Goal: Task Accomplishment & Management: Manage account settings

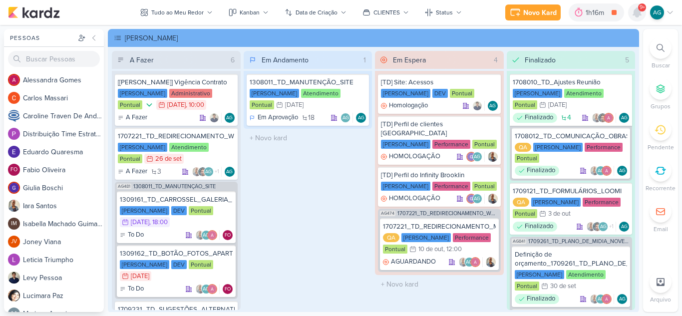
click at [637, 12] on icon at bounding box center [637, 12] width 8 height 9
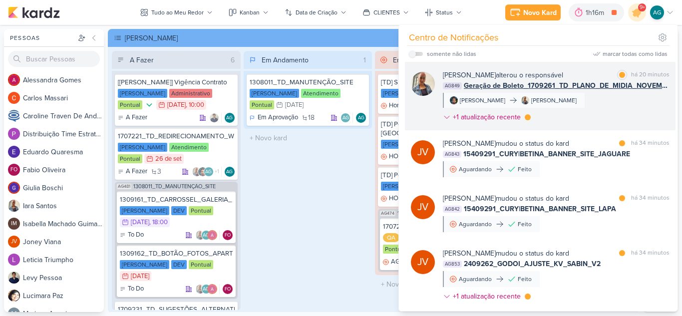
click at [598, 104] on div "[PERSON_NAME] alterou o responsável marcar como lida há 20 minutos AG849 Geraçã…" at bounding box center [556, 98] width 227 height 56
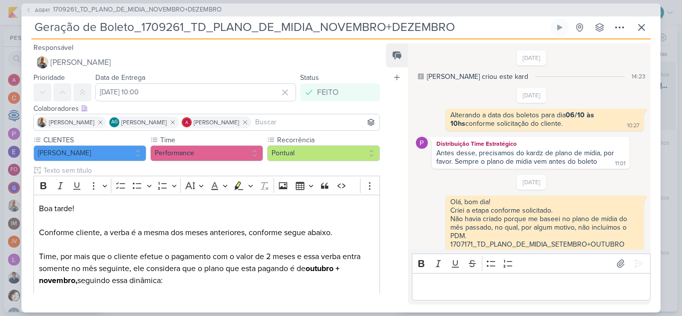
scroll to position [209, 0]
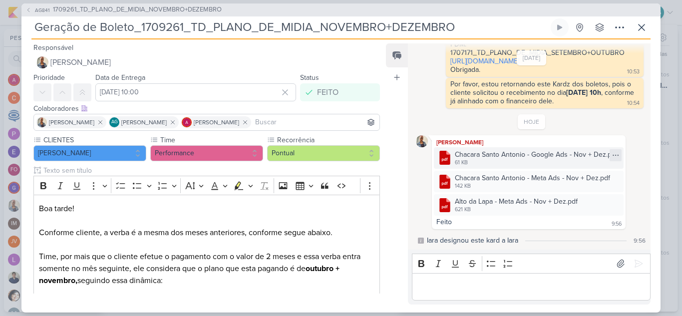
click at [617, 155] on icon at bounding box center [616, 155] width 8 height 8
click at [580, 189] on button "Baixar" at bounding box center [579, 188] width 80 height 14
click at [615, 177] on icon at bounding box center [616, 179] width 8 height 8
click at [571, 214] on div "Baixar" at bounding box center [566, 212] width 19 height 10
click at [645, 206] on div "[DATE] [PERSON_NAME] criou este kard 14:23 [DATE] 10:27 10:27" at bounding box center [529, 147] width 242 height 206
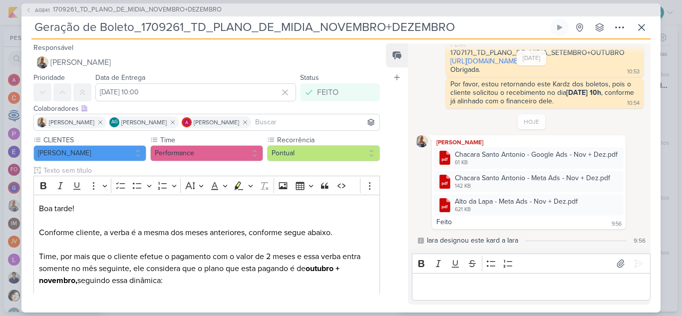
click at [0, 0] on div at bounding box center [0, 0] width 0 height 0
click at [582, 237] on button "Baixar" at bounding box center [579, 235] width 80 height 14
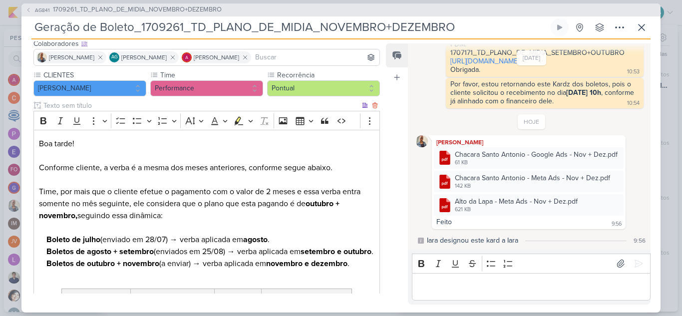
scroll to position [100, 0]
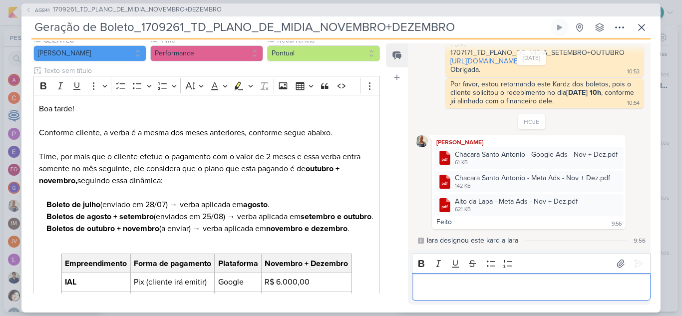
click at [498, 285] on p "Editor editing area: main" at bounding box center [531, 287] width 228 height 12
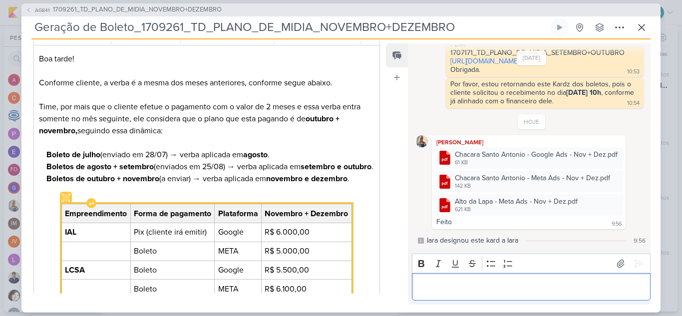
scroll to position [200, 0]
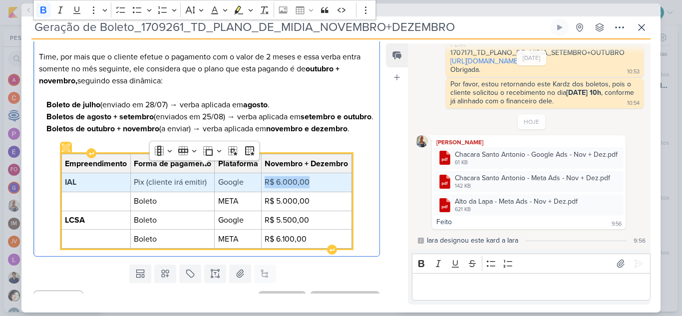
drag, startPoint x: 97, startPoint y: 194, endPoint x: 313, endPoint y: 193, distance: 215.7
click at [313, 192] on tr "IAL Pix (cliente irá emitir) Google R$ 6.000,00" at bounding box center [206, 182] width 290 height 19
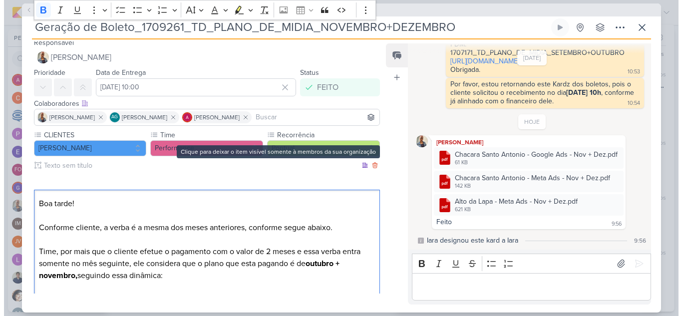
scroll to position [0, 0]
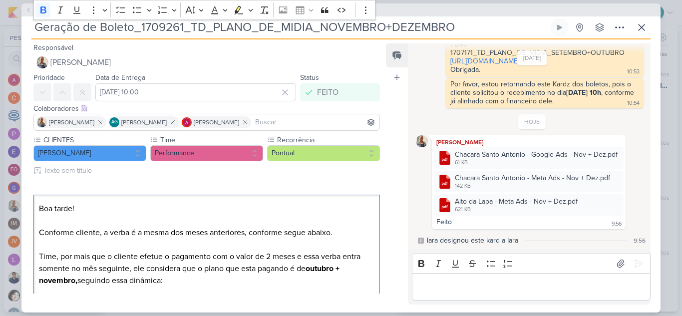
click at [437, 10] on div "AG841 1709261_TD_PLANO_DE_MIDIA_NOVEMBRO+DEZEMBRO" at bounding box center [340, 9] width 639 height 13
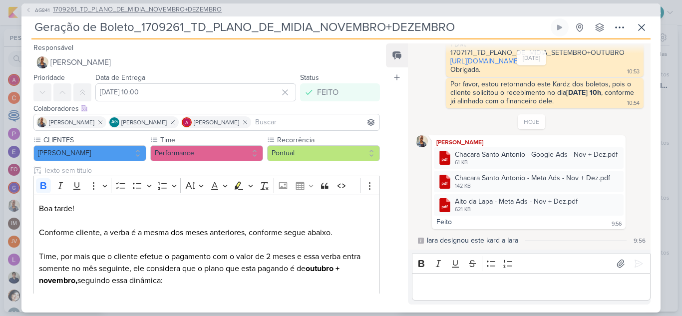
click at [201, 12] on span "1709261_TD_PLANO_DE_MIDIA_NOVEMBRO+DEZEMBRO" at bounding box center [137, 10] width 169 height 10
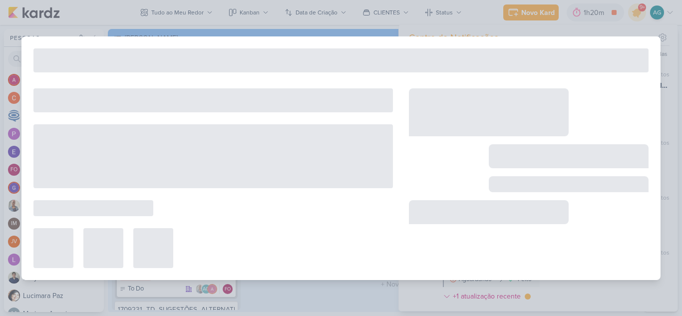
type input "1709261_TD_PLANO_DE_MIDIA_NOVEMBRO+DEZEMBRO"
type input "6 de outubro de 2025 às 18:00"
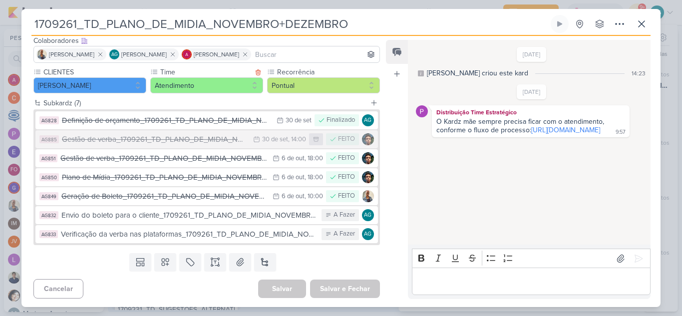
scroll to position [66, 0]
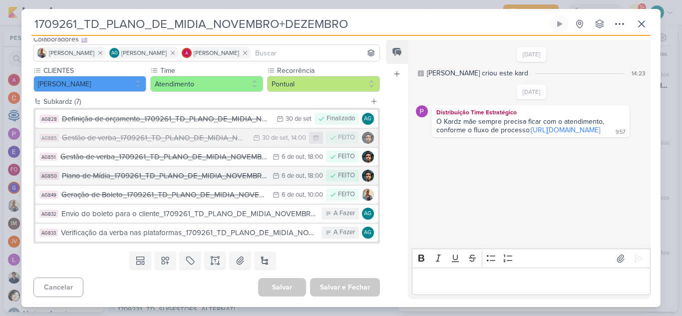
click at [173, 177] on div "Plano de Mídia_1709261_TD_PLANO_DE_MIDIA_NOVEMBRO+DEZEMBRO" at bounding box center [165, 175] width 206 height 11
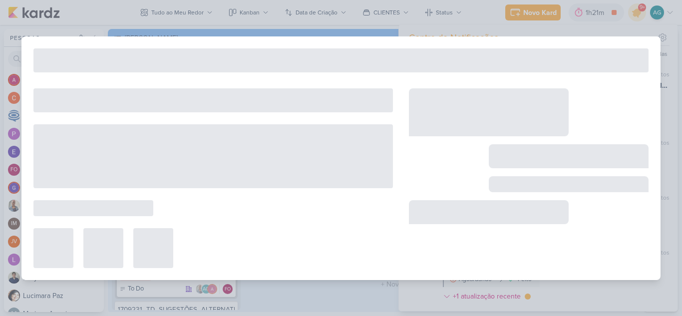
type input "Plano de Mídia_1709261_TD_PLANO_DE_MIDIA_NOVEMBRO+DEZEMBRO"
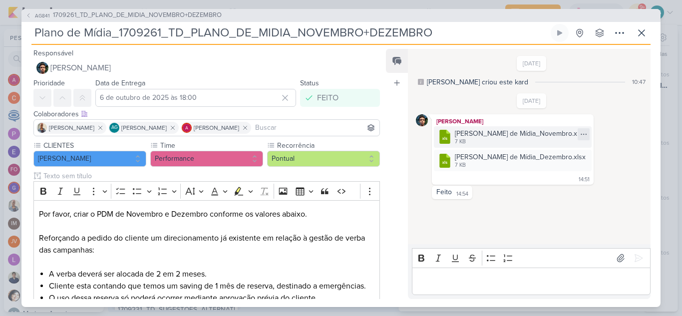
click at [588, 135] on icon at bounding box center [584, 134] width 8 height 8
click at [579, 168] on button "Baixar" at bounding box center [573, 167] width 80 height 14
click at [588, 159] on icon at bounding box center [584, 158] width 8 height 8
click at [594, 192] on button "Baixar" at bounding box center [573, 191] width 80 height 14
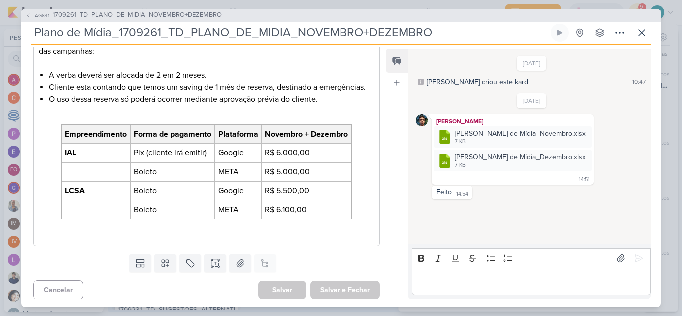
scroll to position [201, 0]
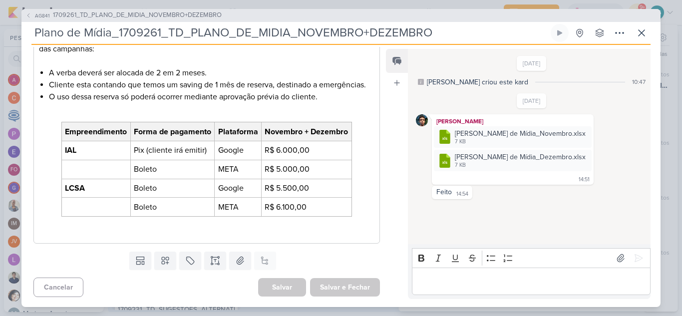
click at [391, 199] on div "Feed Atrelar email Solte o email para atrelar ao kard" at bounding box center [397, 174] width 22 height 250
click at [158, 13] on span "1709261_TD_PLANO_DE_MIDIA_NOVEMBRO+DEZEMBRO" at bounding box center [137, 15] width 169 height 10
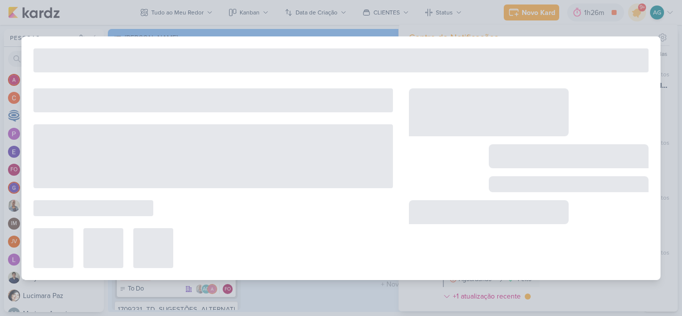
type input "1709261_TD_PLANO_DE_MIDIA_NOVEMBRO+DEZEMBRO"
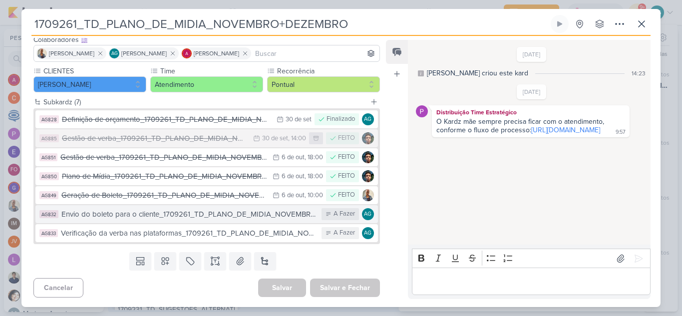
scroll to position [66, 0]
click at [234, 216] on div "Envio do boleto para o cliente_1709261_TD_PLANO_DE_MIDIA_NOVEMBRO+DEZEMBRO" at bounding box center [188, 213] width 255 height 11
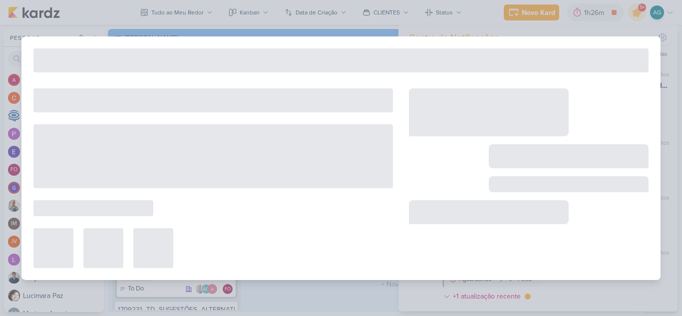
type input "Envio do boleto para o cliente_1709261_TD_PLANO_DE_MIDIA_NOVEMBRO+DEZEMBRO"
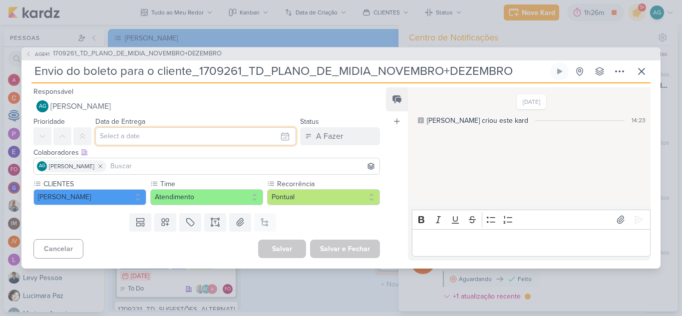
click at [226, 138] on input "text" at bounding box center [195, 136] width 201 height 18
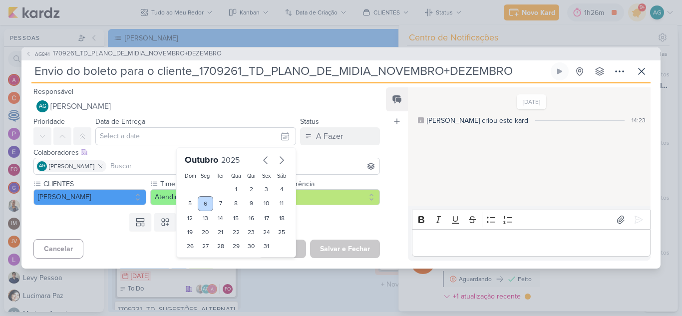
click at [203, 205] on div "6" at bounding box center [205, 203] width 15 height 15
type input "[DATE] 23:59"
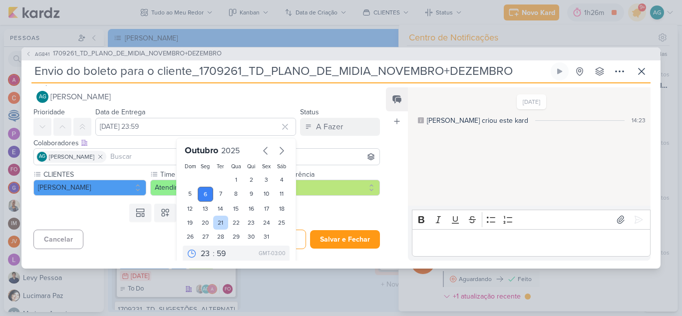
scroll to position [17, 0]
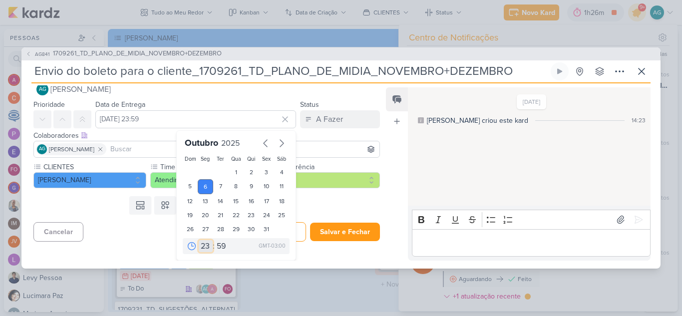
click at [203, 245] on select "00 01 02 03 04 05 06 07 08 09 10 11 12 13 14 15 16 17 18 19 20 21 22 23" at bounding box center [206, 246] width 14 height 12
select select "10"
click at [199, 240] on select "00 01 02 03 04 05 06 07 08 09 10 11 12 13 14 15 16 17 18 19 20 21 22 23" at bounding box center [206, 246] width 14 height 12
type input "[DATE] 10:59"
click at [216, 246] on select "00 05 10 15 20 25 30 35 40 45 50 55 59" at bounding box center [222, 246] width 14 height 12
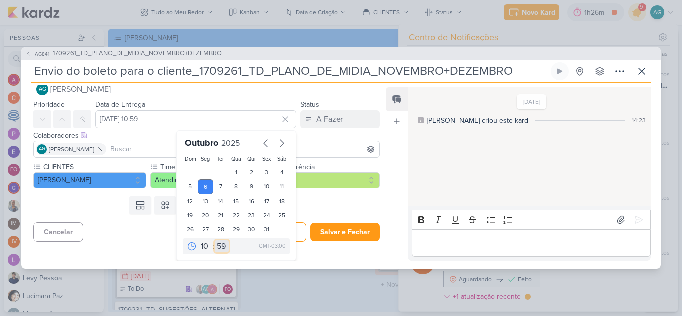
select select "0"
click at [215, 240] on select "00 05 10 15 20 25 30 35 40 45 50 55 59" at bounding box center [222, 246] width 14 height 12
type input "[DATE] 10:00"
click at [389, 136] on div "Feed Atrelar email Solte o email para atrelar ao kard" at bounding box center [397, 173] width 22 height 173
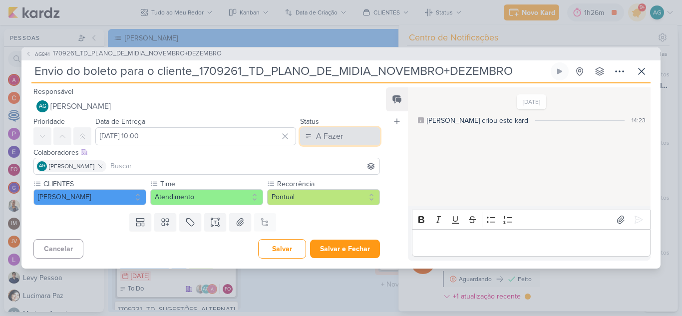
click at [346, 139] on button "A Fazer" at bounding box center [340, 136] width 80 height 18
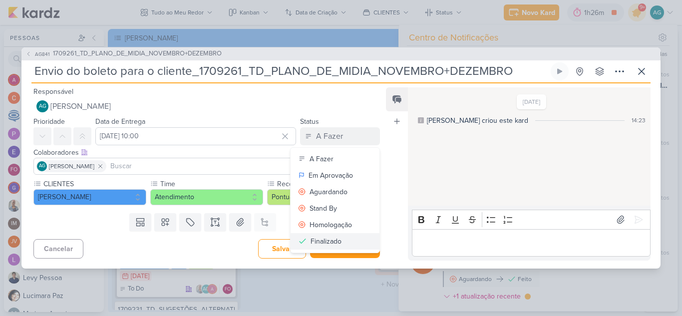
click at [331, 240] on div "Finalizado" at bounding box center [326, 241] width 31 height 10
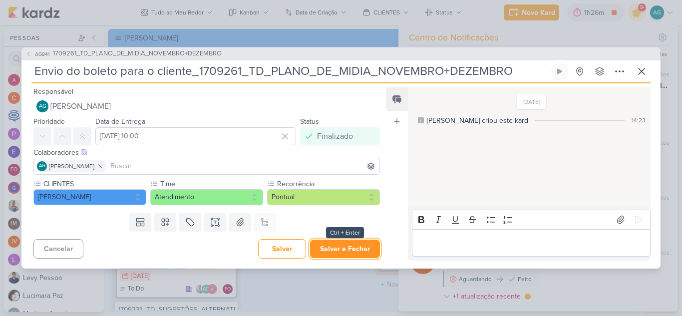
click at [340, 250] on button "Salvar e Fechar" at bounding box center [345, 249] width 70 height 18
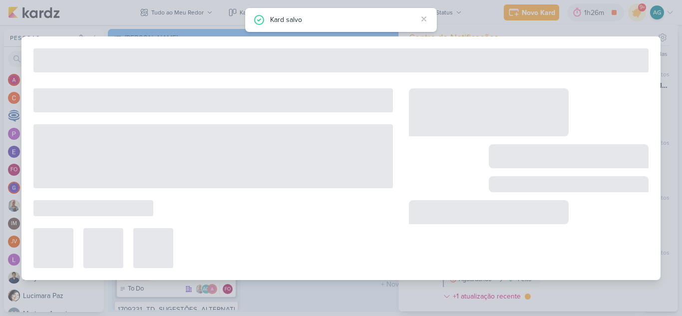
type input "1709261_TD_PLANO_DE_MIDIA_NOVEMBRO+DEZEMBRO"
type input "6 de outubro de 2025 às 18:00"
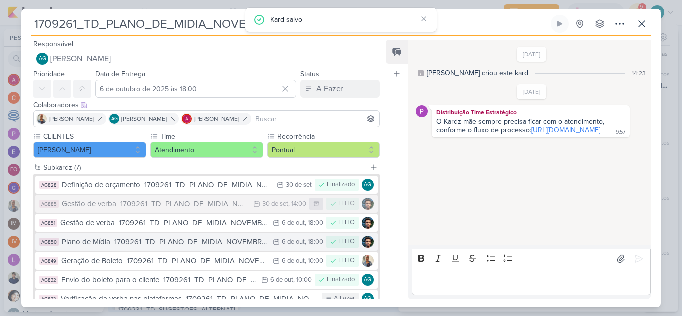
scroll to position [50, 0]
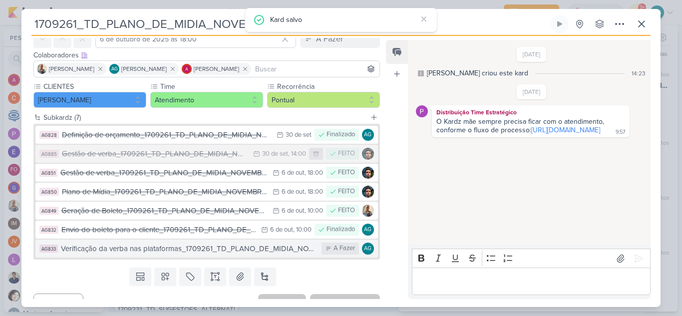
click at [228, 250] on div "Verificação da verba nas plataformas_1709261_TD_PLANO_DE_MIDIA_NOVEMBRO+DEZEMBRO" at bounding box center [189, 248] width 256 height 11
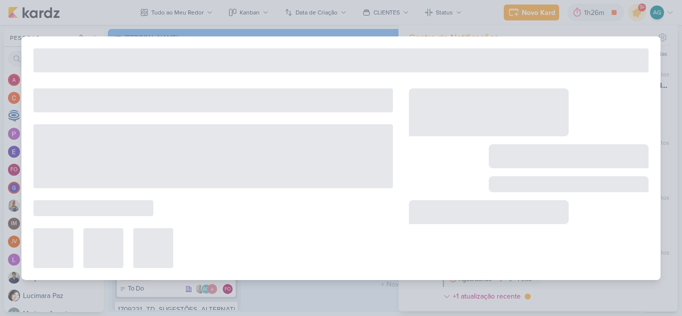
type input "Verificação da verba nas plataformas_1709261_TD_PLANO_DE_MIDIA_NOVEMBRO+DEZEMBRO"
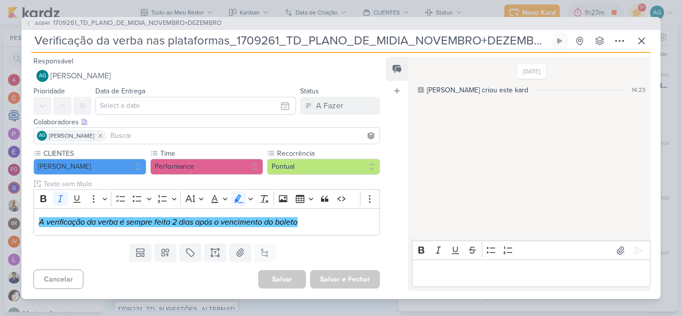
click at [493, 277] on p "Editor editing area: main" at bounding box center [531, 274] width 228 height 12
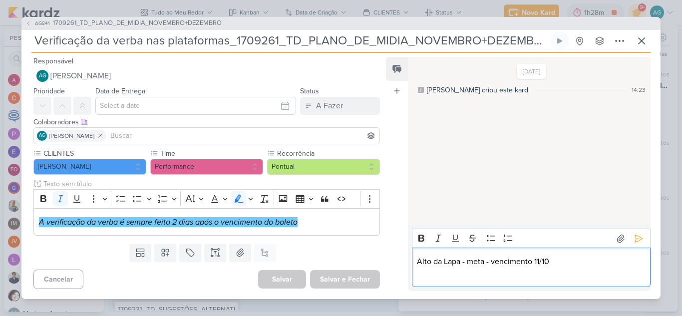
click at [472, 264] on p "Alto da Lapa - meta - vencimento 11/10" at bounding box center [531, 262] width 228 height 12
click at [593, 265] on p "Alto da Lapa - Meta - vencimento 11/10" at bounding box center [531, 262] width 228 height 12
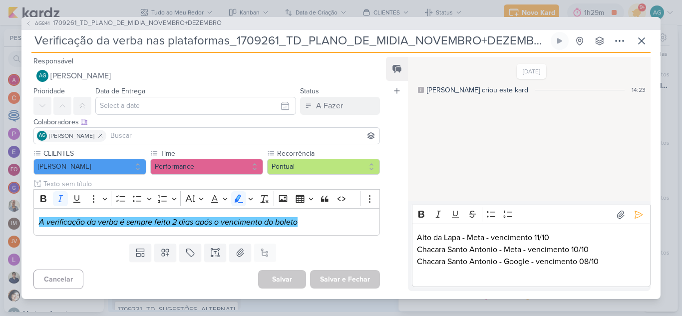
click at [397, 260] on div "Feed Atrelar email Solte o email para atrelar ao kard" at bounding box center [397, 174] width 22 height 234
click at [636, 212] on icon at bounding box center [639, 215] width 10 height 10
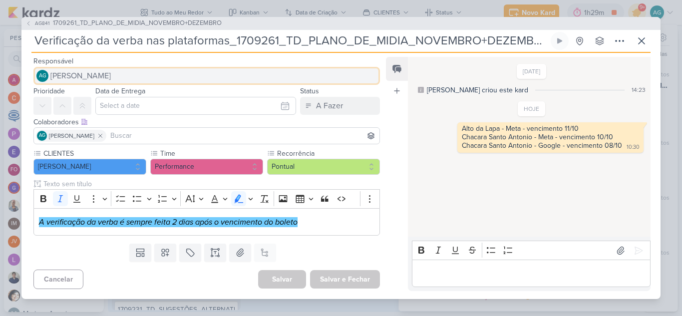
click at [111, 79] on span "[PERSON_NAME]" at bounding box center [80, 76] width 60 height 12
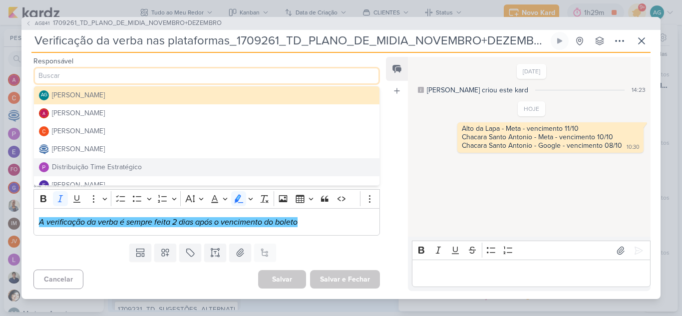
click at [129, 163] on div "Distribuição Time Estratégico" at bounding box center [97, 167] width 90 height 10
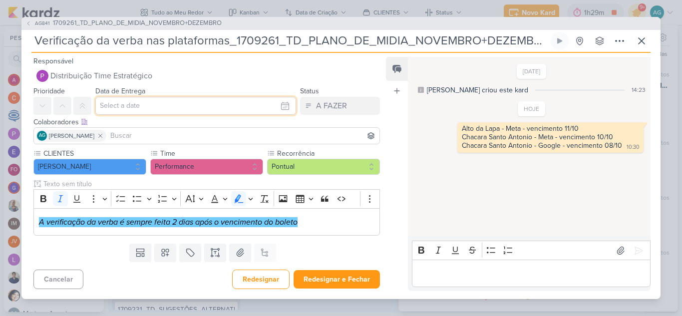
click at [142, 106] on input "text" at bounding box center [195, 106] width 201 height 18
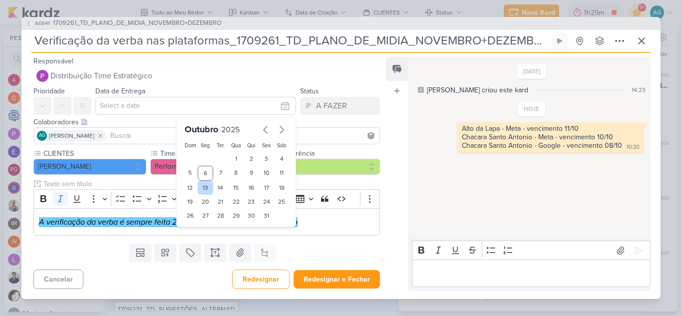
click at [204, 190] on div "13" at bounding box center [205, 188] width 15 height 14
type input "[DATE] 23:59"
click at [201, 231] on select "00 01 02 03 04 05 06 07 08 09 10 11 12 13 14 15 16 17 18 19 20 21 22 23" at bounding box center [206, 233] width 14 height 12
select select "18"
click at [199, 227] on select "00 01 02 03 04 05 06 07 08 09 10 11 12 13 14 15 16 17 18 19 20 21 22 23" at bounding box center [206, 233] width 14 height 12
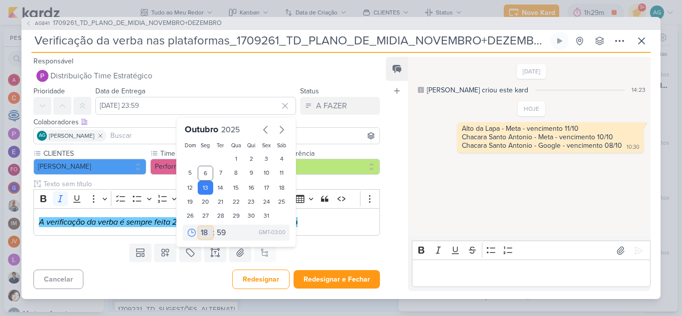
type input "[DATE] 18:59"
click at [220, 231] on select "00 05 10 15 20 25 30 35 40 45 50 55 59" at bounding box center [222, 233] width 14 height 12
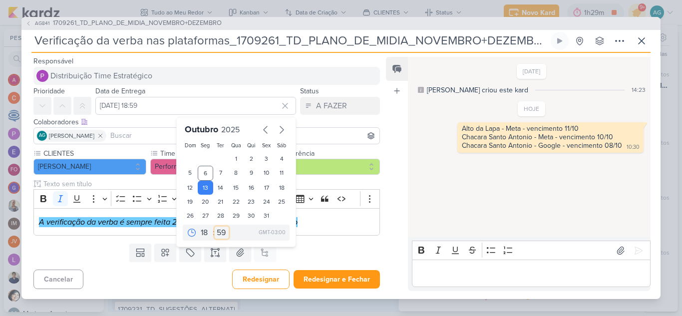
select select "0"
click at [215, 227] on select "00 05 10 15 20 25 30 35 40 45 50 55 59" at bounding box center [222, 233] width 14 height 12
type input "[DATE] 18:00"
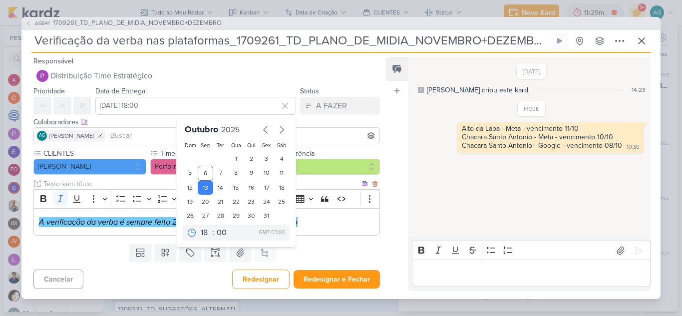
click at [351, 222] on p "A verificação da verba é sempre feita 2 dias após o vencimento do boleto" at bounding box center [207, 222] width 336 height 12
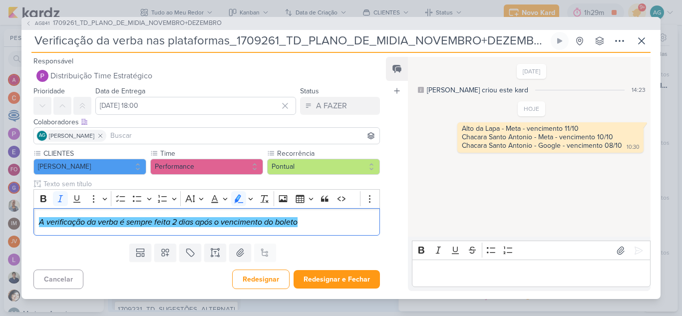
click at [144, 138] on input at bounding box center [242, 136] width 269 height 12
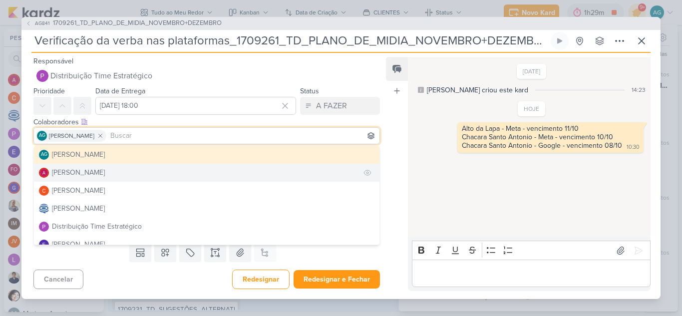
click at [117, 172] on button "[PERSON_NAME]" at bounding box center [207, 173] width 346 height 18
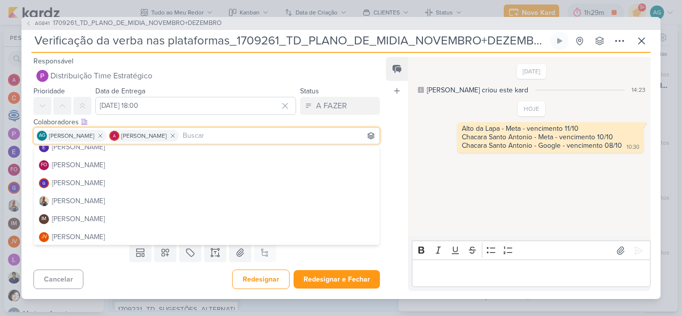
scroll to position [100, 0]
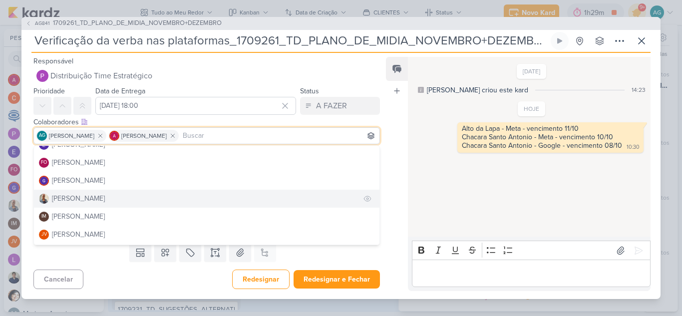
click at [105, 201] on button "[PERSON_NAME]" at bounding box center [207, 199] width 346 height 18
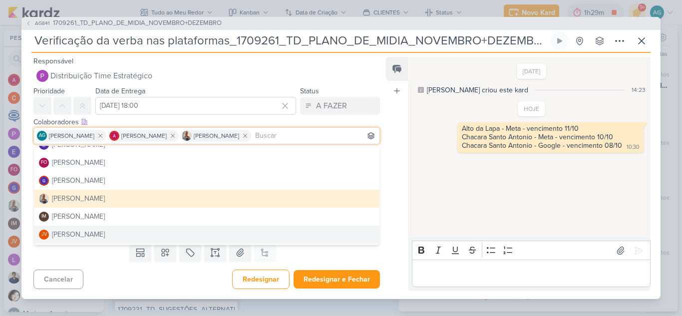
click at [396, 231] on div "Feed Atrelar email Solte o email para atrelar ao kard" at bounding box center [397, 174] width 22 height 234
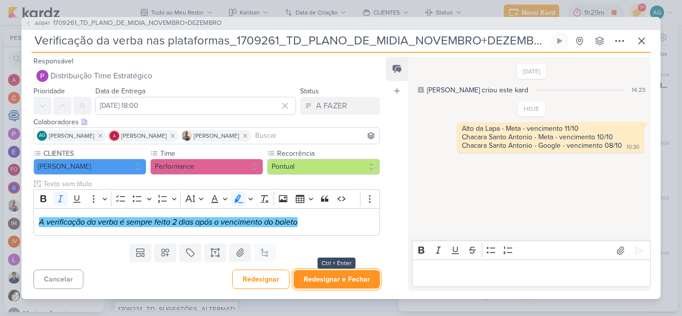
click at [359, 282] on button "Redesignar e Fechar" at bounding box center [337, 279] width 86 height 18
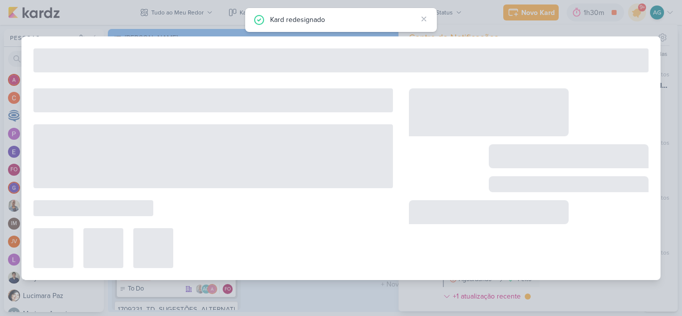
type input "1709261_TD_PLANO_DE_MIDIA_NOVEMBRO+DEZEMBRO"
type input "6 de outubro de 2025 às 18:00"
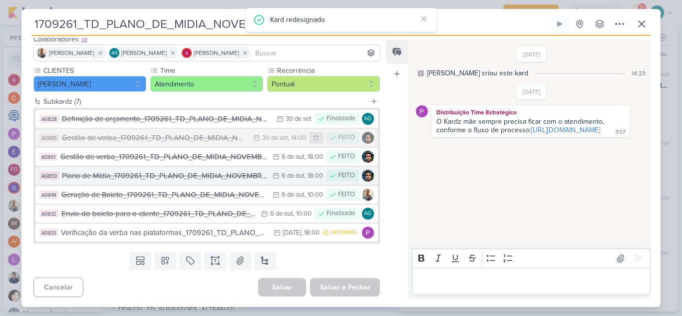
scroll to position [0, 0]
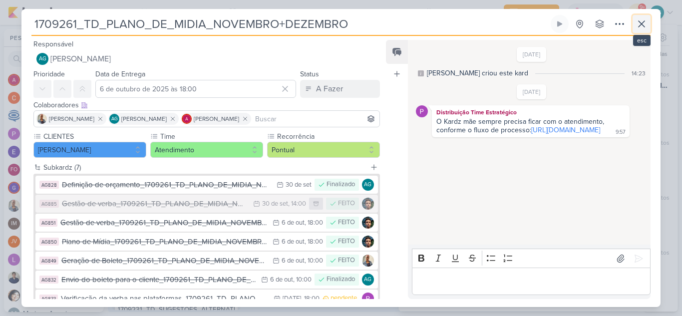
click at [640, 24] on icon at bounding box center [642, 24] width 12 height 12
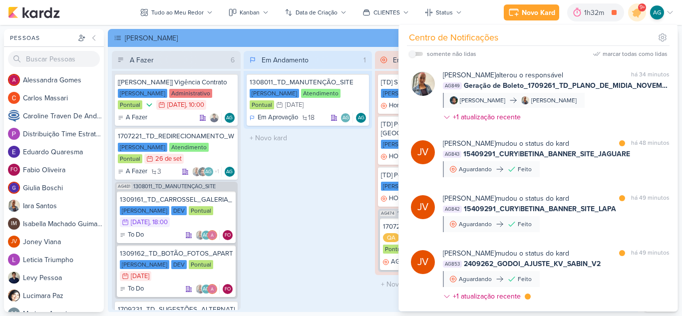
click at [337, 206] on div "Em Andamento 1 1308011_TD_MANUTENÇÃO_SITE [PERSON_NAME] Atendimento Pontual 31/…" at bounding box center [308, 180] width 129 height 259
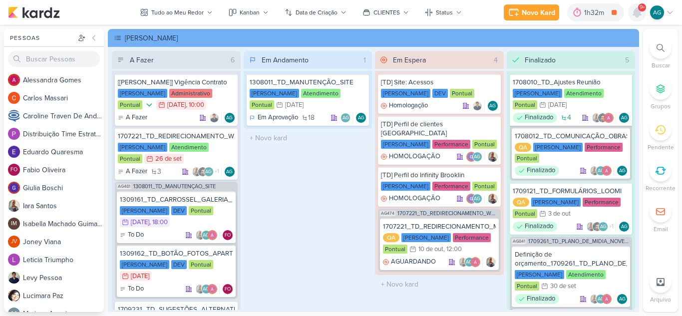
click at [637, 11] on icon at bounding box center [637, 12] width 8 height 9
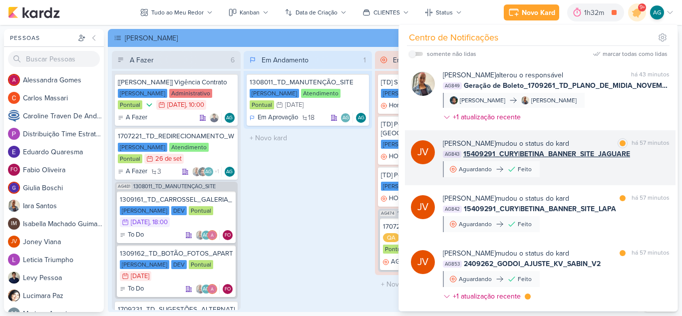
click at [596, 174] on div "[PERSON_NAME] mudou o status do kard marcar como lida há 57 minutos AG843 15409…" at bounding box center [556, 157] width 227 height 39
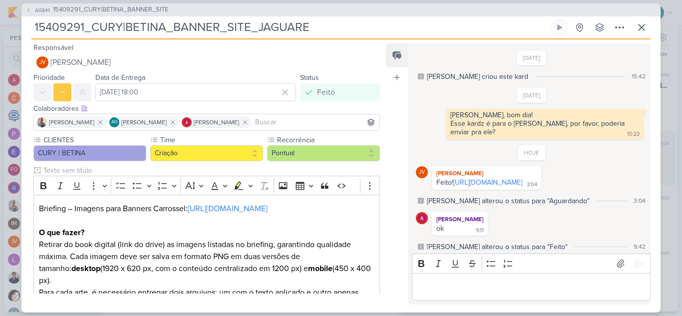
scroll to position [14, 0]
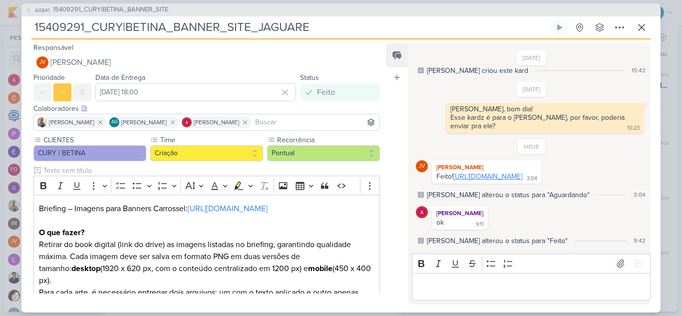
click at [522, 173] on link "[URL][DOMAIN_NAME]" at bounding box center [487, 176] width 69 height 8
drag, startPoint x: 596, startPoint y: 179, endPoint x: 455, endPoint y: 169, distance: 141.2
click at [455, 172] on div "Feito! [URL][DOMAIN_NAME] 3:04" at bounding box center [486, 176] width 105 height 9
copy div "[URL][DOMAIN_NAME]"
click at [648, 25] on button at bounding box center [642, 27] width 18 height 18
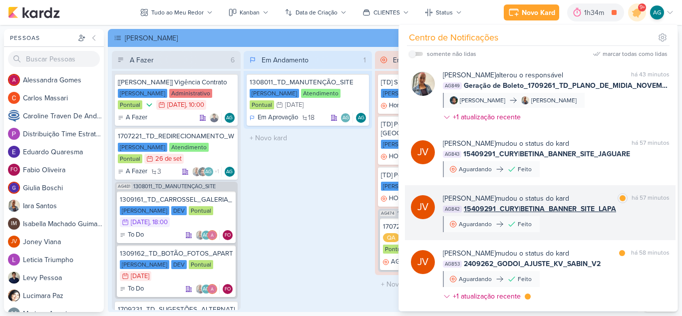
click at [601, 220] on div "[PERSON_NAME] mudou o status do kard marcar como lida há 57 minutos AG842 15409…" at bounding box center [556, 212] width 227 height 39
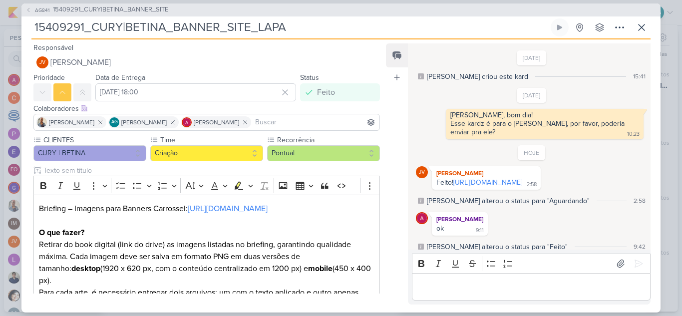
scroll to position [23, 0]
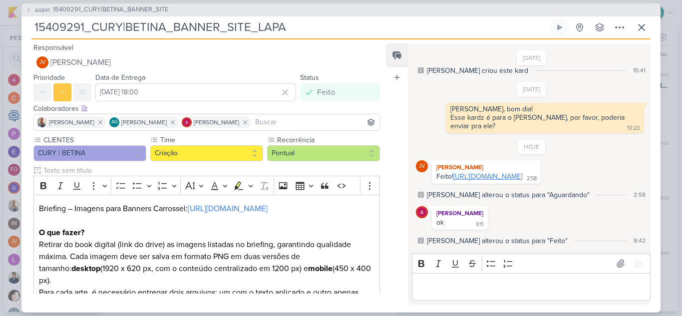
click at [477, 172] on link "[URL][DOMAIN_NAME]" at bounding box center [487, 176] width 69 height 8
drag, startPoint x: 561, startPoint y: 178, endPoint x: 428, endPoint y: 168, distance: 133.7
click at [428, 168] on div "JV [PERSON_NAME] Feito! [URL][DOMAIN_NAME] 2:58 2:58" at bounding box center [532, 171] width 232 height 23
copy div "[URL][DOMAIN_NAME]"
click at [640, 30] on icon at bounding box center [642, 27] width 12 height 12
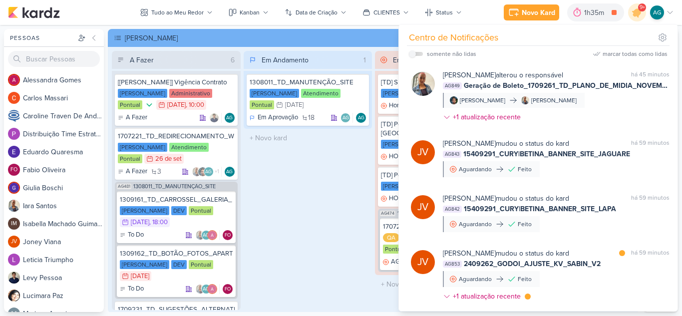
click at [320, 190] on div "Em Andamento 1 1308011_TD_MANUTENÇÃO_SITE [PERSON_NAME] Atendimento Pontual 31/…" at bounding box center [308, 180] width 129 height 259
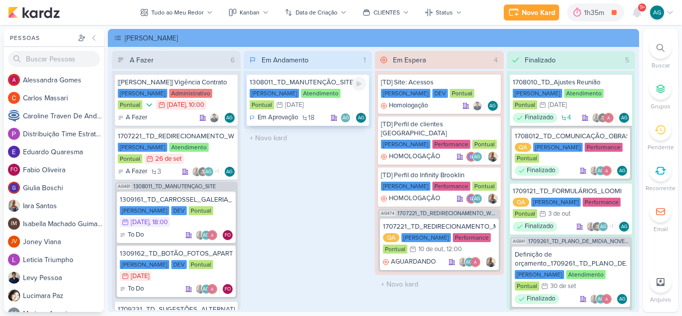
click at [322, 82] on div "1308011_TD_MANUTENÇÃO_SITE" at bounding box center [308, 82] width 117 height 9
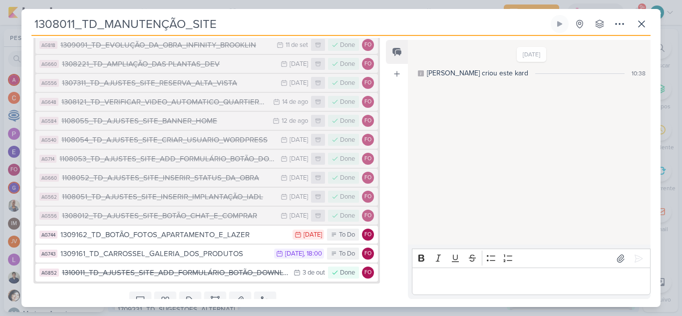
scroll to position [336, 0]
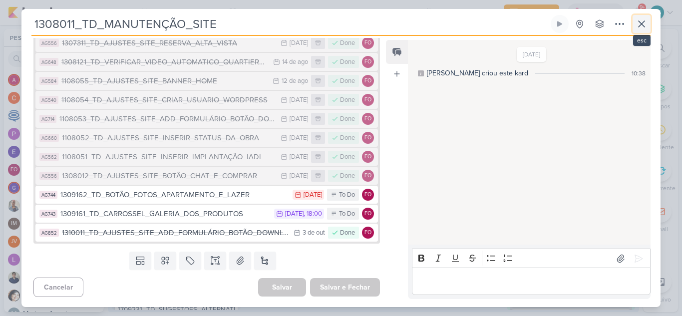
click at [639, 19] on icon at bounding box center [642, 24] width 12 height 12
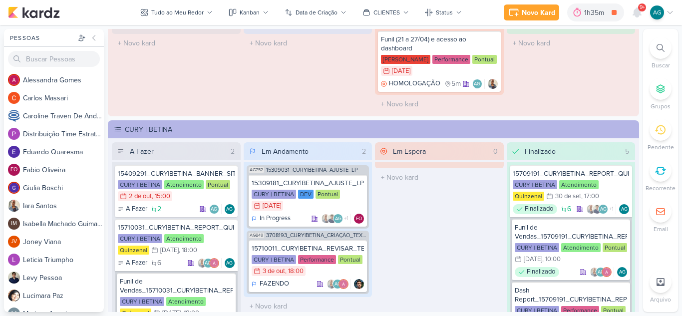
scroll to position [1198, 0]
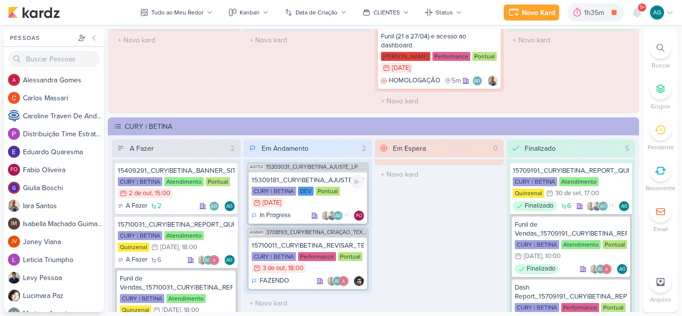
click at [334, 177] on div "15309181_CURY|BETINA_AJUSTE_LP_V.3" at bounding box center [308, 180] width 113 height 9
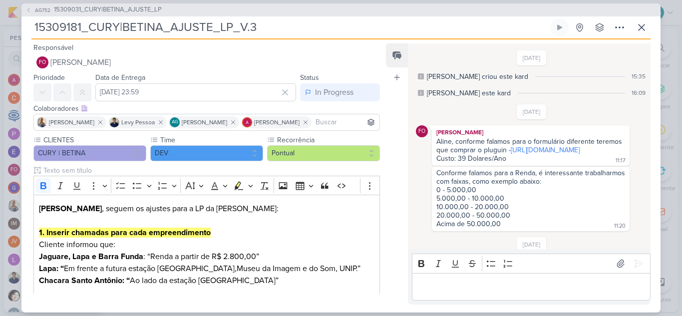
scroll to position [644, 0]
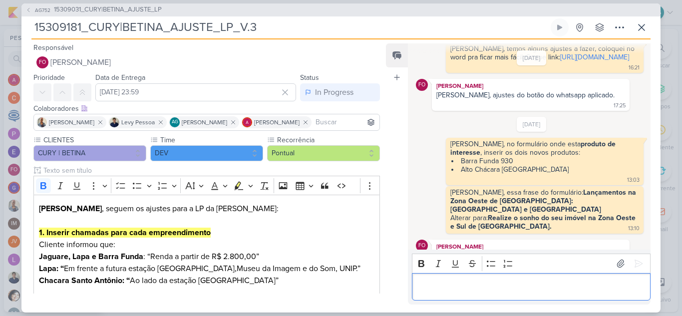
click at [560, 291] on p "Editor editing area: main" at bounding box center [531, 287] width 228 height 12
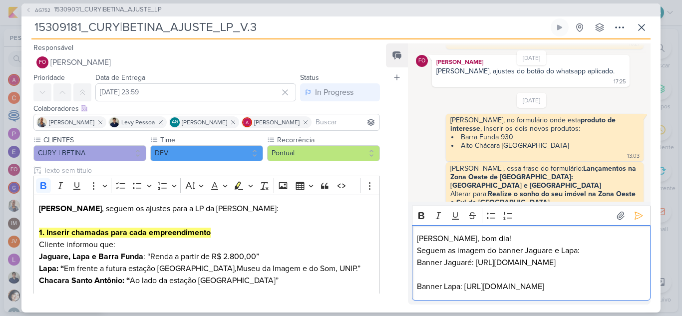
scroll to position [724, 0]
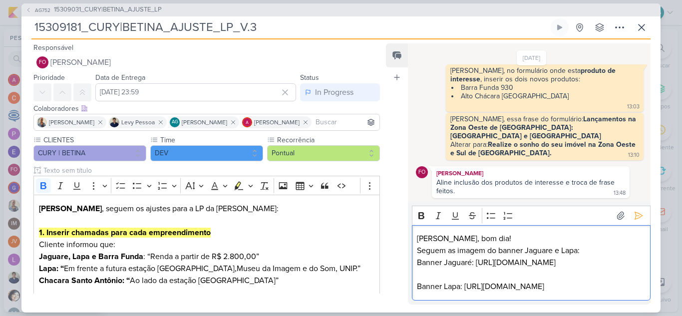
click at [597, 245] on p "Seguem as imagem do banner Jaguare e Lapa:" at bounding box center [531, 251] width 228 height 12
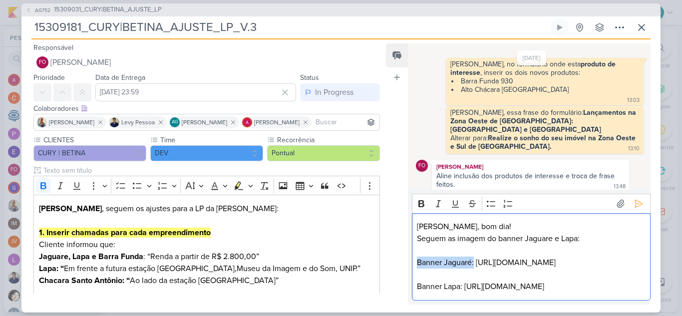
drag, startPoint x: 475, startPoint y: 243, endPoint x: 402, endPoint y: 240, distance: 73.0
click at [402, 240] on div "Feed Atrelar email Solte o email para atrelar ao kard [DATE] [PERSON_NAME] crio…" at bounding box center [518, 173] width 265 height 261
click at [419, 200] on icon "Editor toolbar" at bounding box center [421, 203] width 6 height 7
drag, startPoint x: 436, startPoint y: 263, endPoint x: 404, endPoint y: 262, distance: 32.5
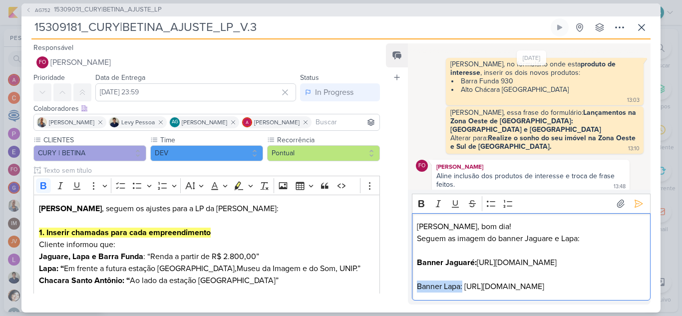
click at [404, 262] on div "Feed Atrelar email Solte o email para atrelar ao kard [DATE] [PERSON_NAME] crio…" at bounding box center [518, 173] width 265 height 261
click at [420, 199] on icon "Editor toolbar" at bounding box center [421, 204] width 10 height 10
click at [559, 245] on p "Editor editing area: main" at bounding box center [531, 251] width 228 height 12
click at [638, 199] on icon at bounding box center [639, 204] width 10 height 10
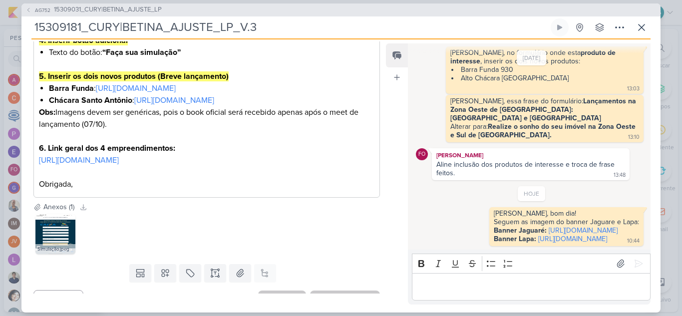
scroll to position [426, 0]
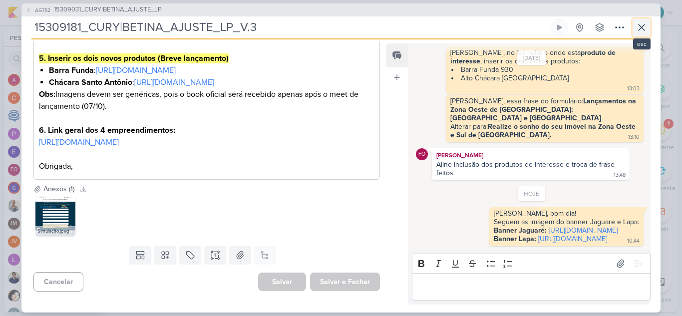
click at [643, 28] on icon at bounding box center [642, 27] width 12 height 12
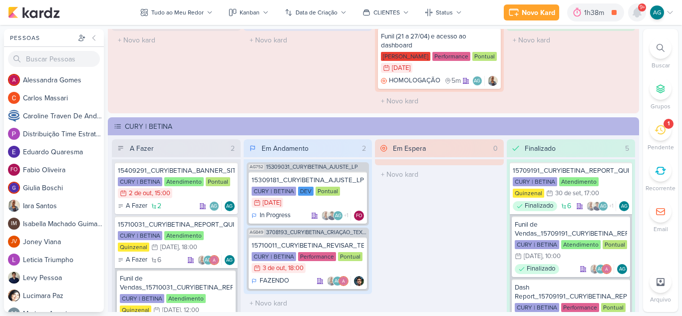
click at [641, 14] on icon at bounding box center [637, 12] width 8 height 9
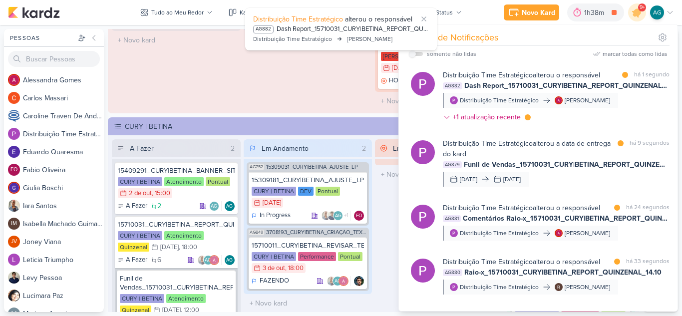
click at [350, 96] on div "Em Andamento 0 O título do kard deve ter menos que 100 caracteres" at bounding box center [308, 57] width 129 height 105
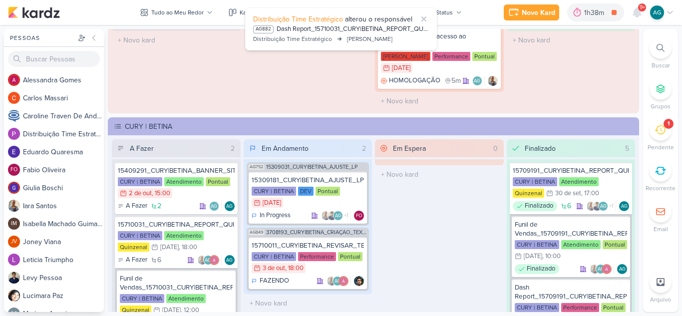
click at [667, 132] on div "1" at bounding box center [661, 130] width 22 height 22
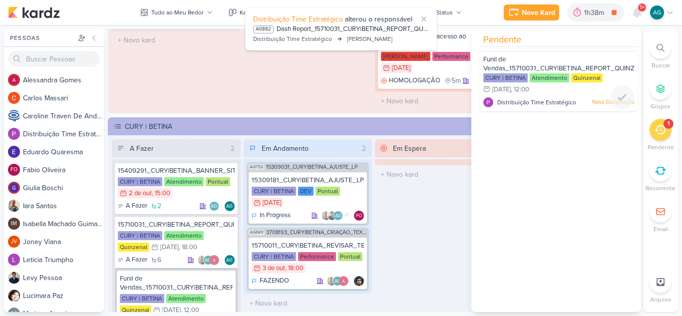
click at [565, 90] on div "CURY | BETINA Atendimento Quinzenal 13/10 [DATE] 12:00" at bounding box center [558, 84] width 151 height 22
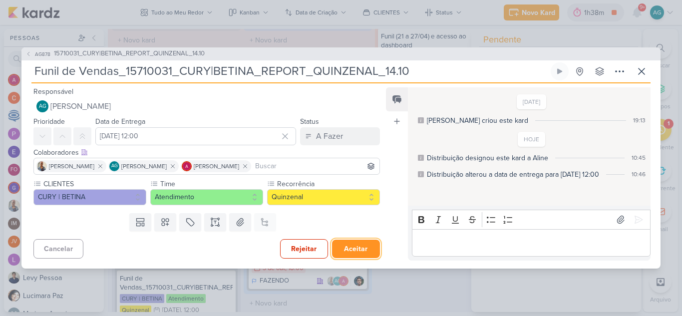
click at [355, 247] on button "Aceitar" at bounding box center [356, 249] width 48 height 18
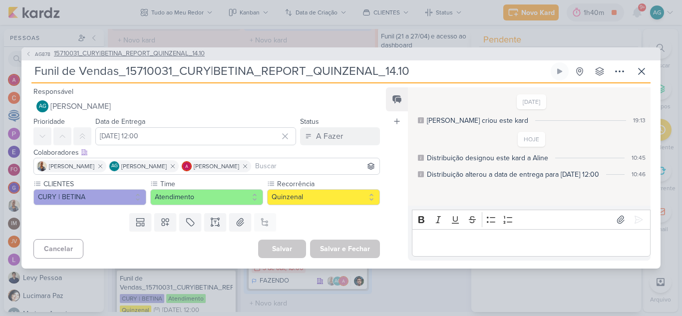
click at [181, 52] on span "15710031_CURY|BETINA_REPORT_QUINZENAL_14.10" at bounding box center [129, 54] width 151 height 10
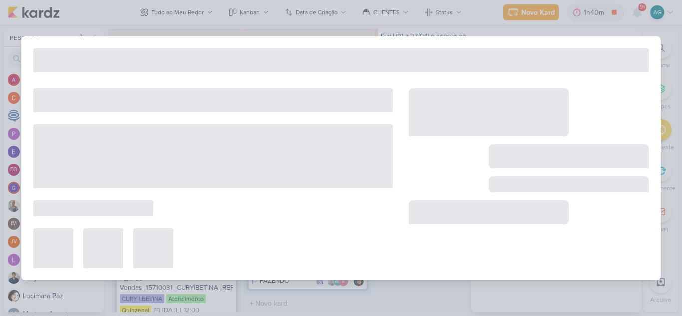
type input "15710031_CURY|BETINA_REPORT_QUINZENAL_14.10"
type input "[DATE] 18:00"
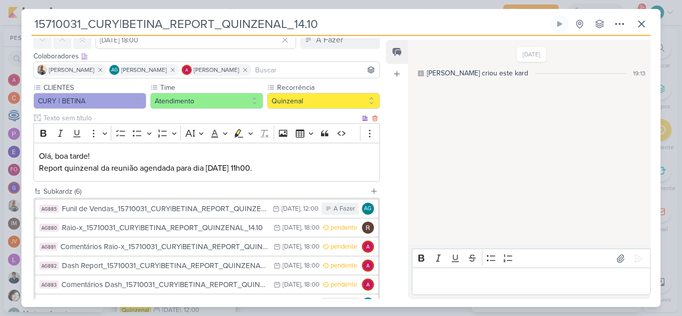
scroll to position [120, 0]
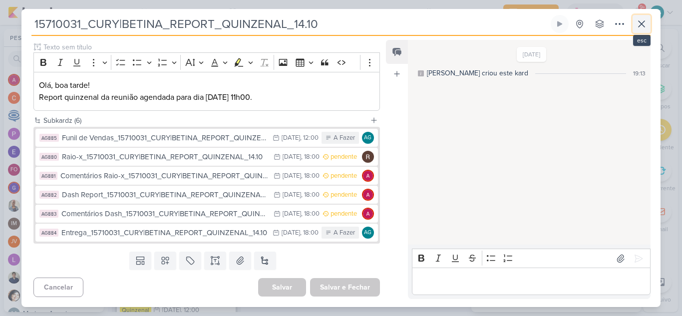
click at [646, 28] on icon at bounding box center [642, 24] width 12 height 12
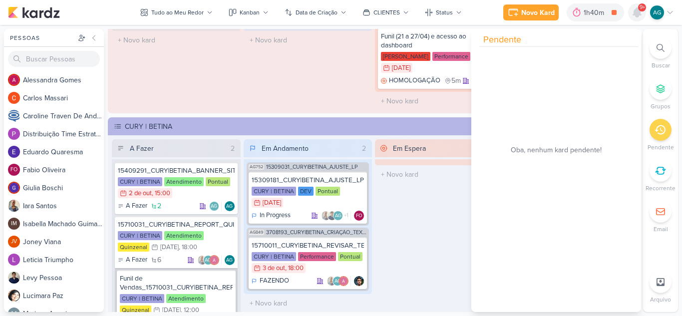
click at [634, 14] on icon at bounding box center [637, 12] width 8 height 9
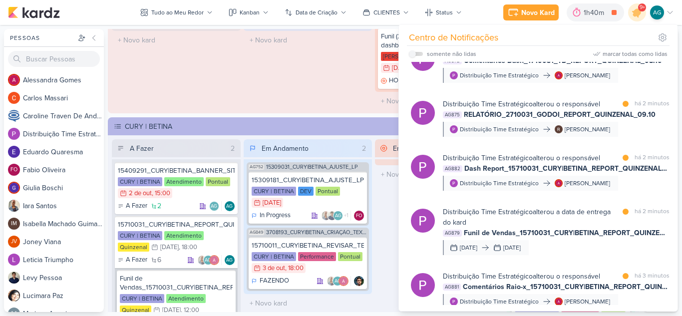
scroll to position [200, 0]
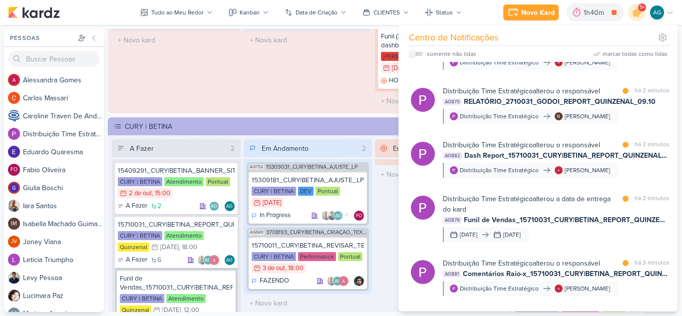
click at [316, 79] on div "Em Andamento 0 O título do kard deve ter menos que 100 caracteres" at bounding box center [308, 57] width 129 height 105
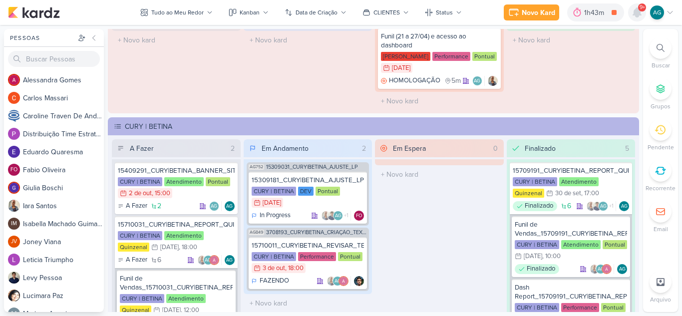
click at [632, 12] on icon at bounding box center [637, 12] width 12 height 12
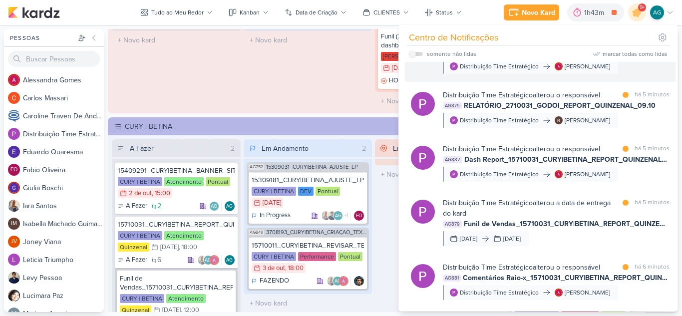
scroll to position [300, 0]
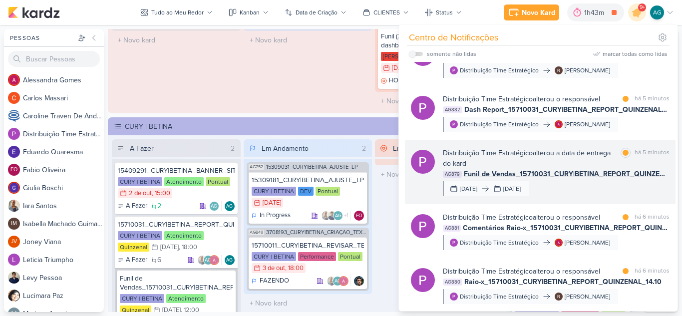
click at [593, 192] on div "Distribuição Time Estratégico alterou a data de entrega do kard marcar como lid…" at bounding box center [556, 172] width 227 height 48
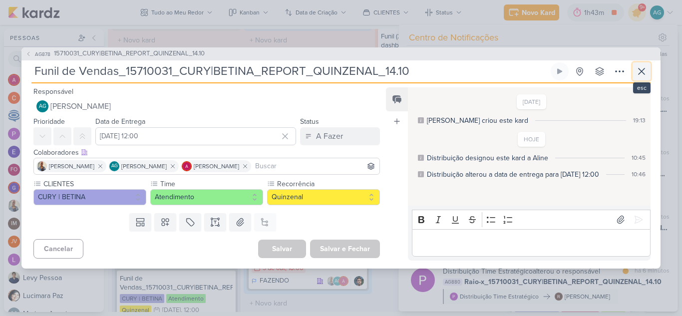
click at [647, 67] on icon at bounding box center [642, 71] width 12 height 12
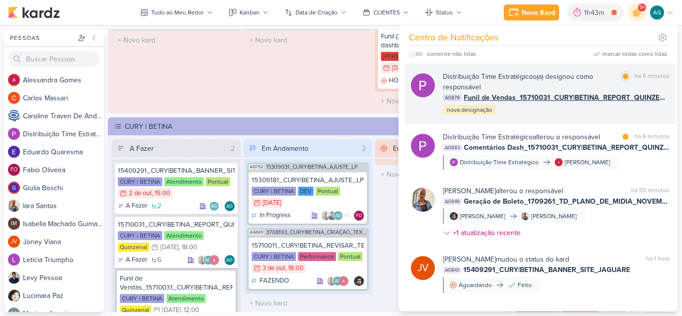
scroll to position [549, 0]
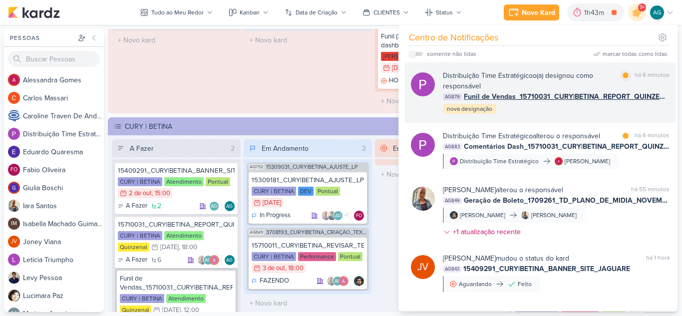
click at [602, 110] on div "Distribuição Time Estratégico o(a) designou como responsável marcar como lida h…" at bounding box center [556, 92] width 227 height 44
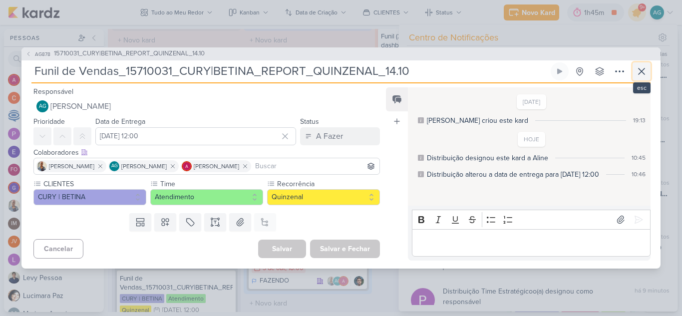
click at [640, 73] on icon at bounding box center [642, 71] width 12 height 12
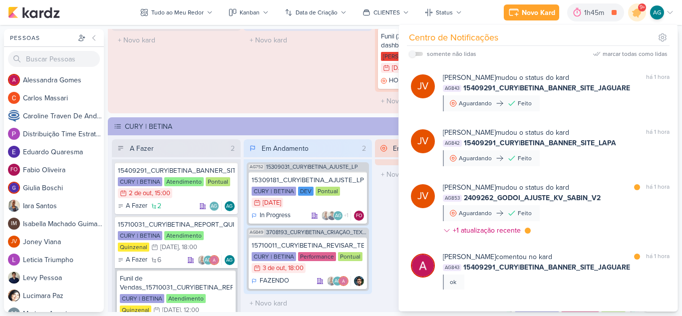
scroll to position [949, 0]
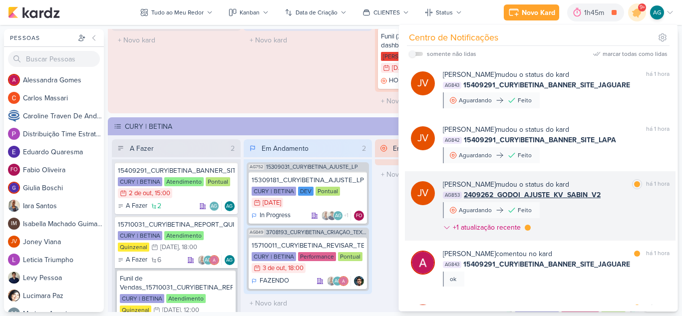
click at [607, 226] on div "[PERSON_NAME] mudou o status do kard marcar como lida há 1 hora AG853 2409262_G…" at bounding box center [556, 207] width 227 height 57
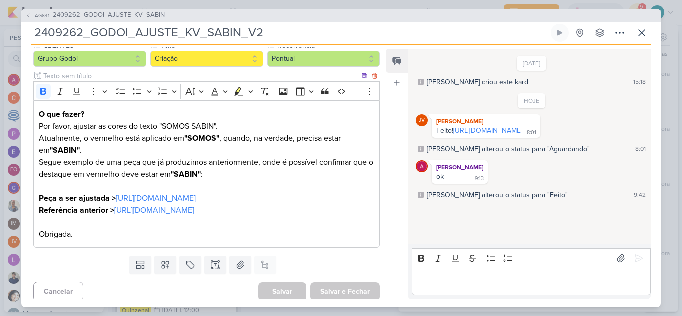
scroll to position [128, 0]
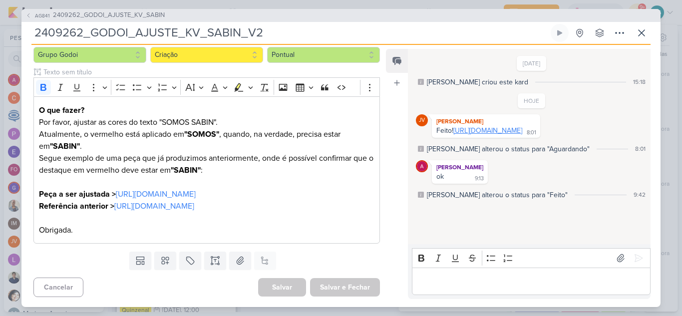
click at [519, 135] on link "[URL][DOMAIN_NAME]" at bounding box center [487, 130] width 69 height 8
drag, startPoint x: 282, startPoint y: 33, endPoint x: 29, endPoint y: 38, distance: 253.2
click at [29, 38] on div "AG841 2409262_GODOI_AJUSTE_KV_SABIN 2409262_GODOI_AJUSTE_KV_SABIN_V2 Criado por…" at bounding box center [340, 158] width 639 height 298
click at [642, 34] on icon at bounding box center [642, 33] width 12 height 12
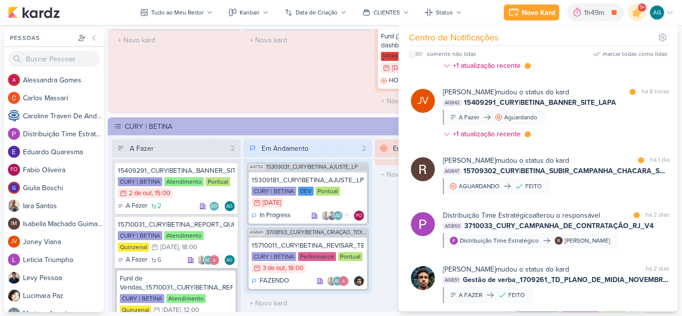
scroll to position [1430, 0]
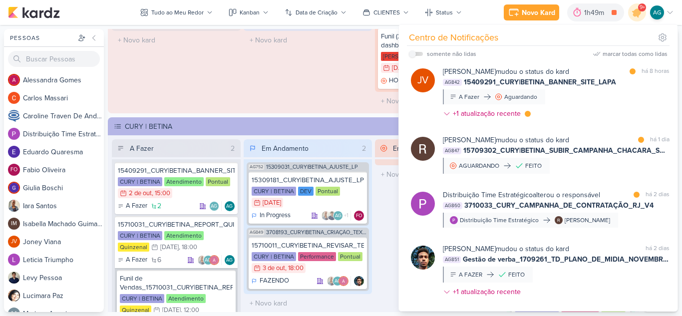
click at [592, 170] on div "[PERSON_NAME] mudou o status do kard marcar como lida há 1 dia AG847 15709302_C…" at bounding box center [556, 154] width 227 height 39
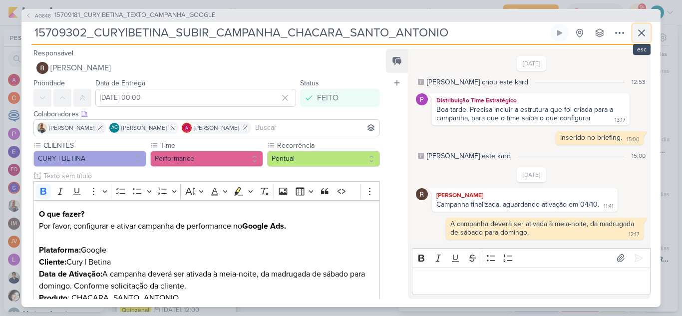
click at [641, 33] on icon at bounding box center [642, 33] width 6 height 6
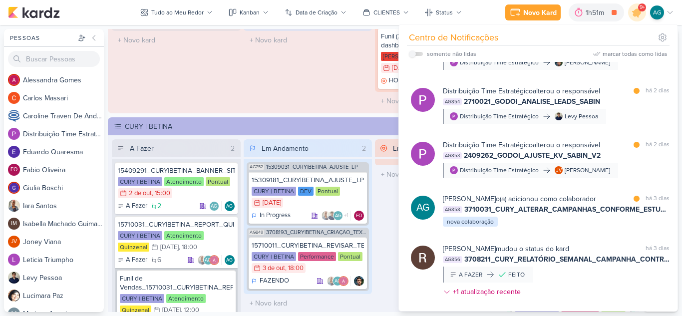
scroll to position [2157, 0]
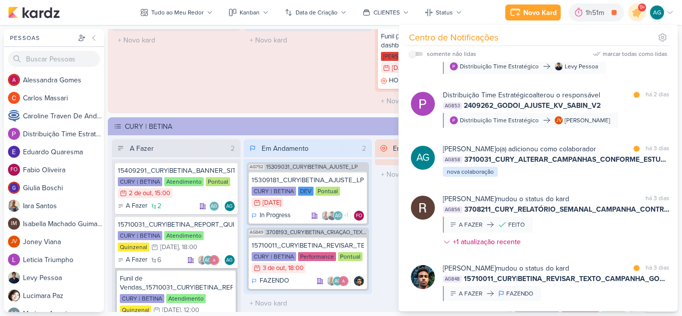
click at [323, 97] on div "Em Andamento 0 O título do kard deve ter menos que 100 caracteres" at bounding box center [308, 57] width 129 height 105
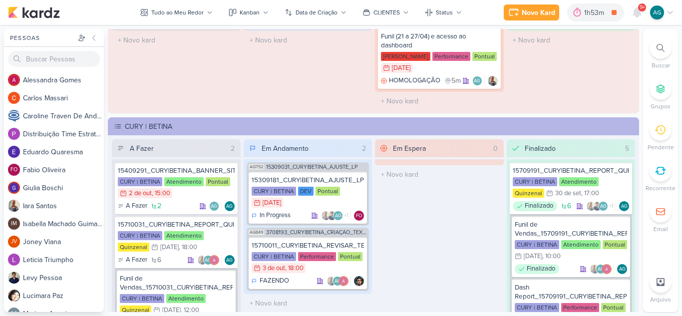
click at [666, 51] on div at bounding box center [661, 48] width 22 height 22
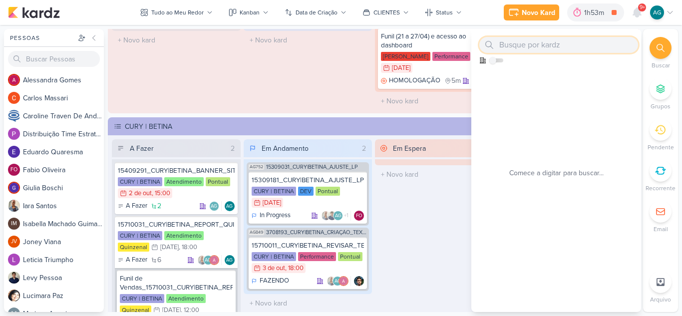
paste input "3109191"
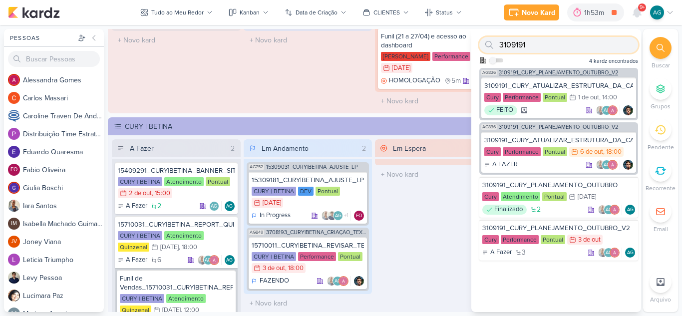
type input "3109191"
click at [570, 73] on span "3109191_CURY_PLANEJAMENTO_OUTUBRO_V2" at bounding box center [558, 72] width 119 height 5
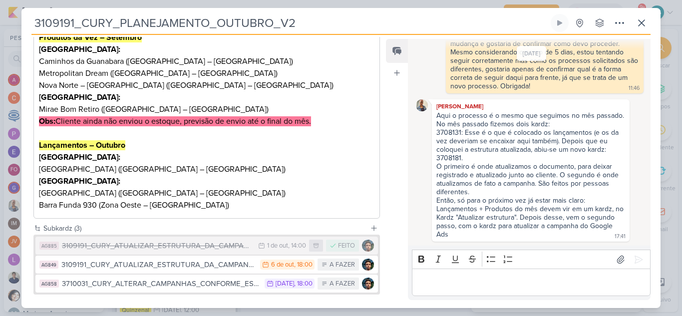
scroll to position [250, 0]
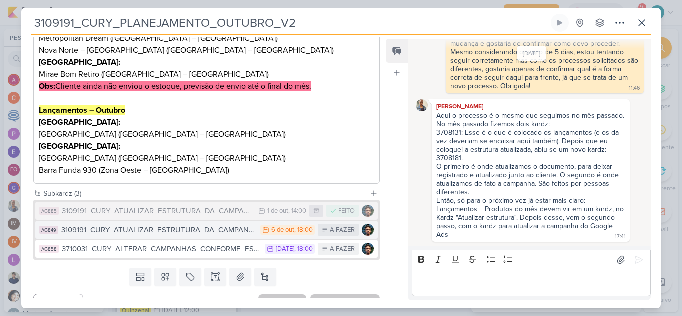
click at [202, 232] on div "3109191_CURY_ATUALIZAR_ESTRUTURA_DA_CAMPANHA_OUTUBRO_V2" at bounding box center [158, 229] width 194 height 11
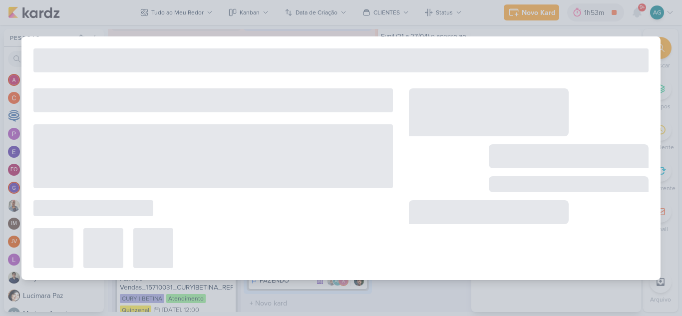
type input "3109191_CURY_ATUALIZAR_ESTRUTURA_DA_CAMPANHA_OUTUBRO_V2"
type input "6 de outubro de 2025 às 18:00"
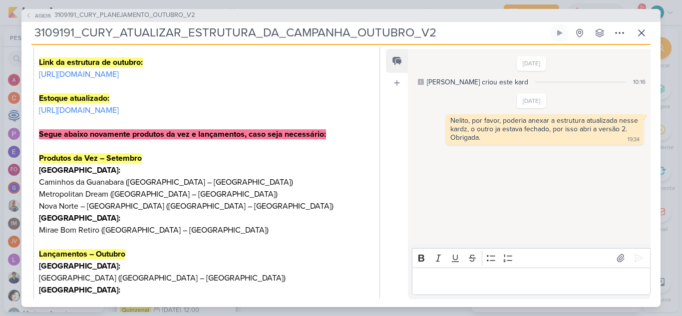
scroll to position [50, 0]
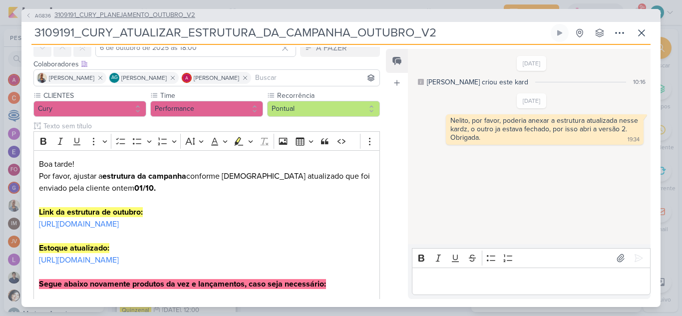
click at [186, 15] on span "3109191_CURY_PLANEJAMENTO_OUTUBRO_V2" at bounding box center [124, 15] width 141 height 10
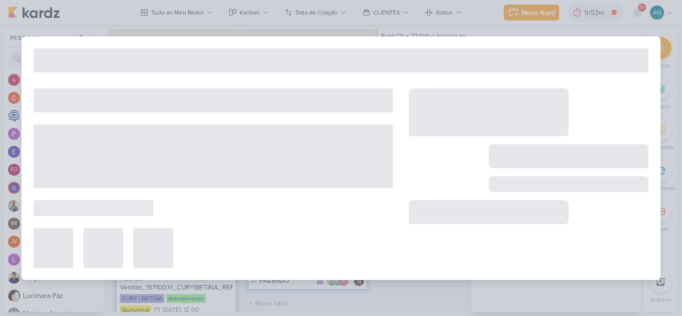
type input "3109191_CURY_PLANEJAMENTO_OUTUBRO_V2"
type input "3 de outubro de 2025 às 23:59"
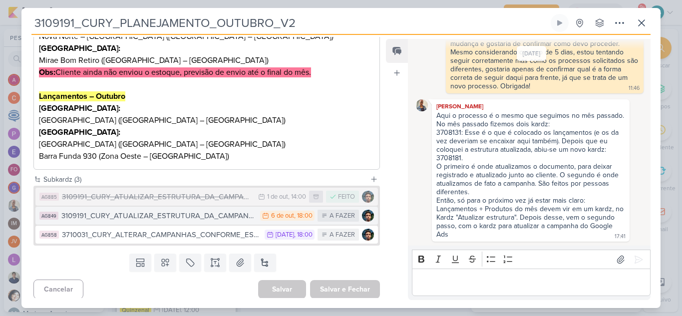
scroll to position [267, 0]
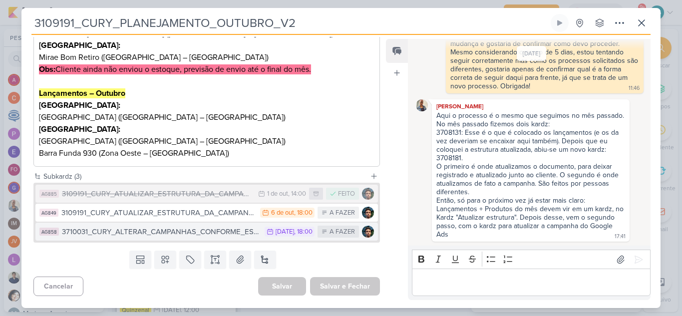
click at [198, 233] on div "3710031_CURY_ALTERAR_CAMPANHAS_CONFORME_ESTUTURA_OUTUBRO" at bounding box center [161, 231] width 198 height 11
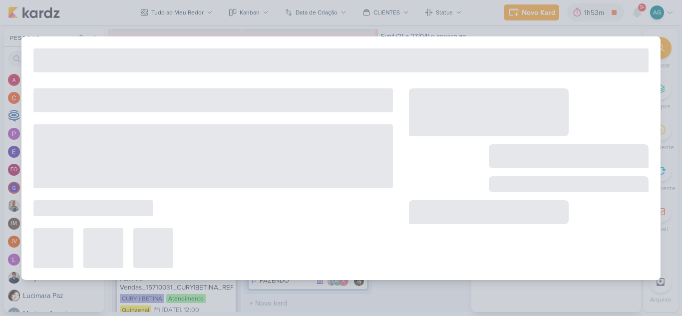
type input "3710031_CURY_ALTERAR_CAMPANHAS_CONFORME_ESTUTURA_OUTUBRO"
type input "[DATE] 18:00"
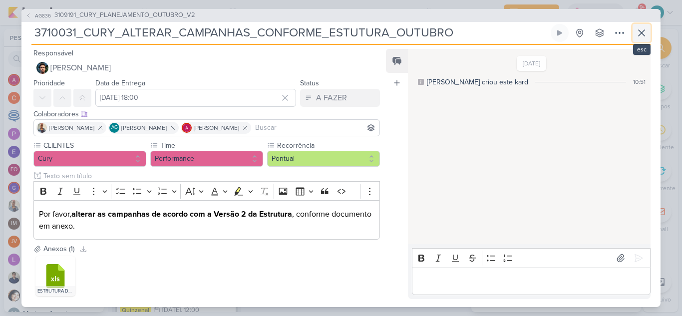
click at [640, 33] on icon at bounding box center [642, 33] width 12 height 12
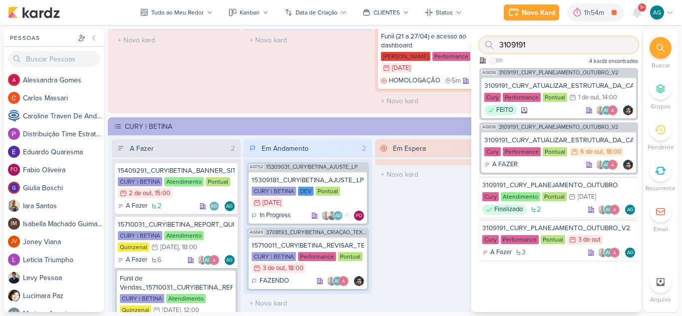
drag, startPoint x: 541, startPoint y: 41, endPoint x: 479, endPoint y: 39, distance: 62.5
click at [479, 39] on div "3109191 Como admin, ative para buscar em todos os kardz da organização 4 kardz …" at bounding box center [556, 48] width 170 height 39
paste input "271002"
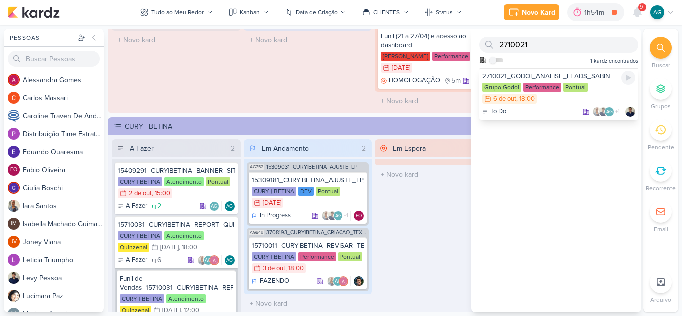
click at [564, 73] on div "2710021_GODOI_ANALISE_LEADS_SABIN" at bounding box center [558, 76] width 153 height 9
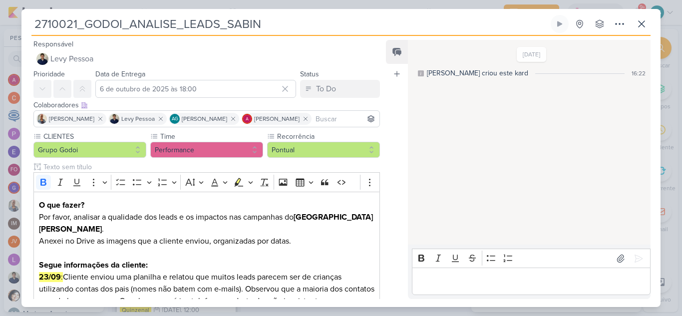
drag, startPoint x: 273, startPoint y: 27, endPoint x: 31, endPoint y: 21, distance: 241.7
click at [31, 21] on input "2710021_GODOI_ANALISE_LEADS_SABIN" at bounding box center [289, 24] width 517 height 18
click at [644, 24] on icon at bounding box center [642, 24] width 12 height 12
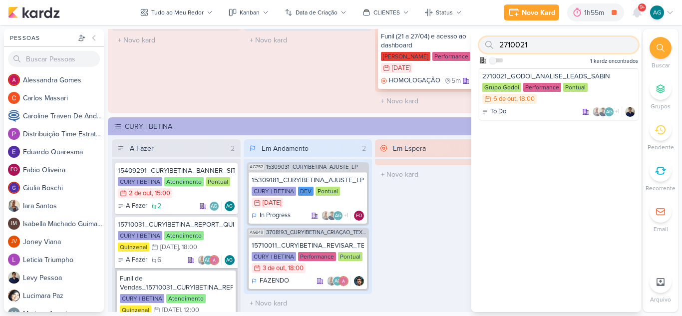
drag, startPoint x: 538, startPoint y: 43, endPoint x: 466, endPoint y: 41, distance: 72.4
click at [466, 41] on div "Pessoas [GEOGRAPHIC_DATA] A l e s s a n d r a G o m e s C a r l o s M a s s a r…" at bounding box center [341, 170] width 682 height 283
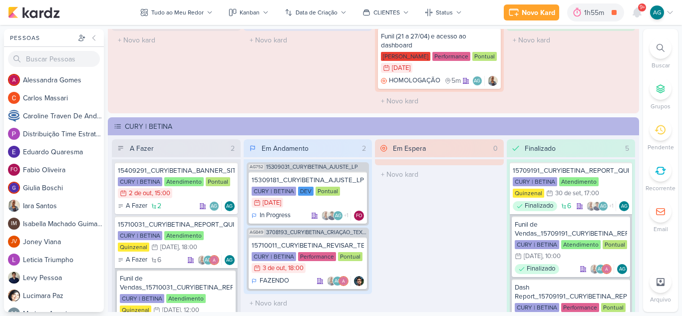
click at [665, 45] on div at bounding box center [661, 48] width 22 height 22
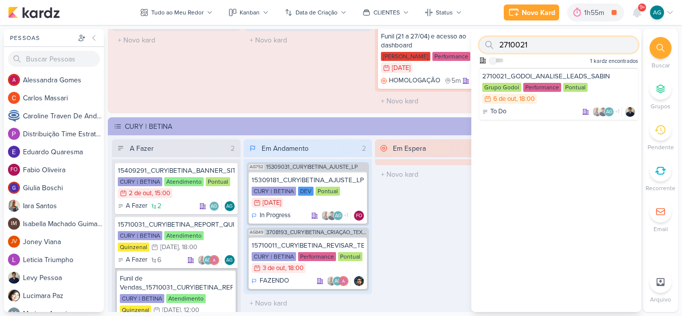
paste input "1540929"
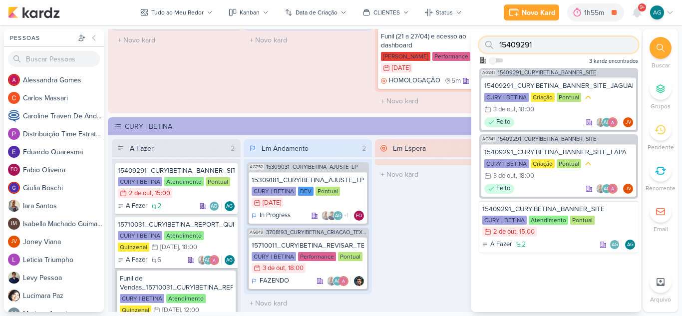
type input "15409291"
click at [563, 72] on span "15409291_CURY|BETINA_BANNER_SITE" at bounding box center [547, 72] width 98 height 5
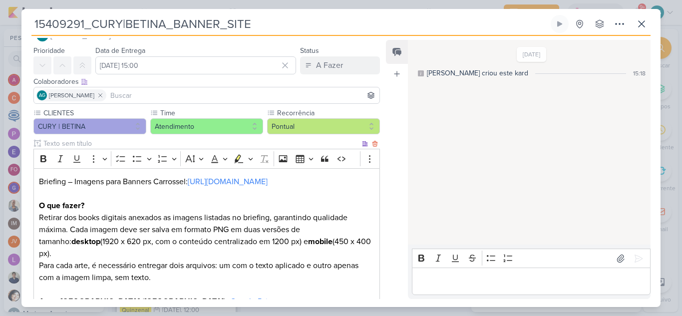
scroll to position [0, 0]
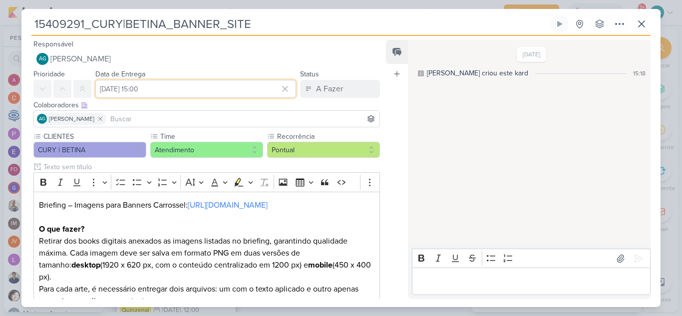
click at [192, 90] on input "[DATE] 15:00" at bounding box center [195, 89] width 201 height 18
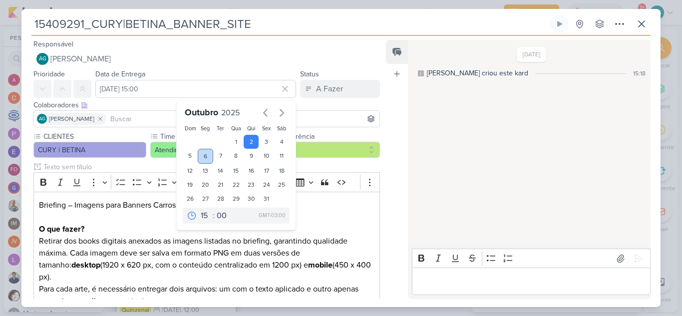
click at [202, 155] on div "6" at bounding box center [205, 156] width 15 height 15
type input "[DATE] 15:00"
click at [202, 216] on select "00 01 02 03 04 05 06 07 08 09 10 11 12 13 14 15 16 17 18 19 20 21 22 23" at bounding box center [206, 216] width 14 height 12
select select "11"
click at [199, 210] on select "00 01 02 03 04 05 06 07 08 09 10 11 12 13 14 15 16 17 18 19 20 21 22 23" at bounding box center [206, 216] width 14 height 12
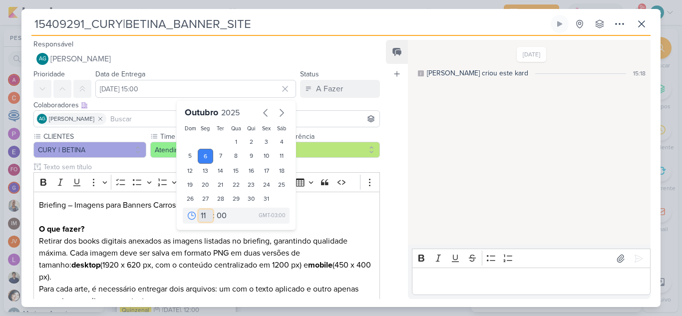
type input "[DATE] 11:00"
click at [329, 132] on label "Recorrência" at bounding box center [322, 136] width 93 height 10
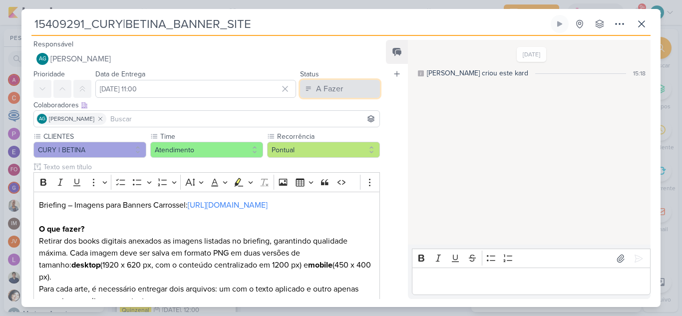
click at [335, 89] on div "A Fazer" at bounding box center [329, 89] width 27 height 12
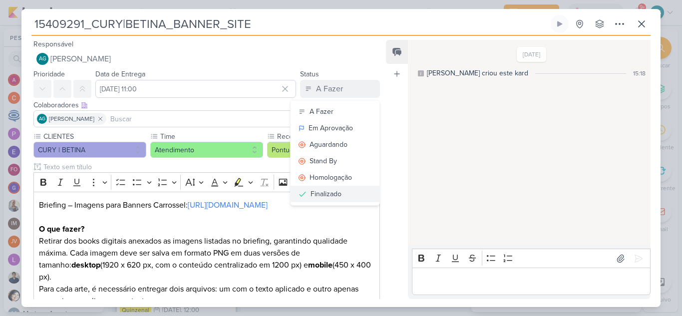
click at [348, 193] on button "Finalizado" at bounding box center [335, 194] width 89 height 16
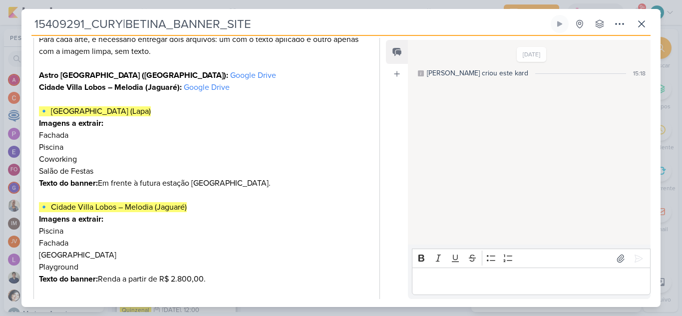
scroll to position [487, 0]
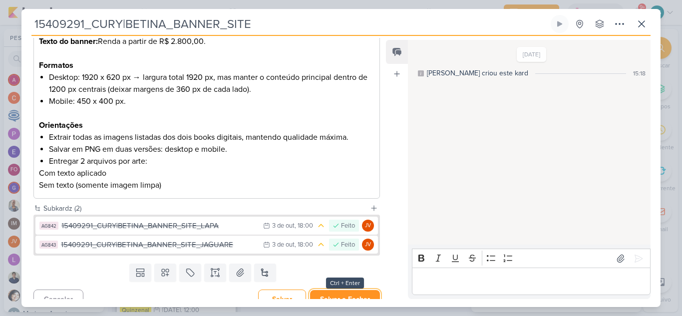
click at [358, 290] on button "Salvar e Fechar" at bounding box center [345, 299] width 70 height 18
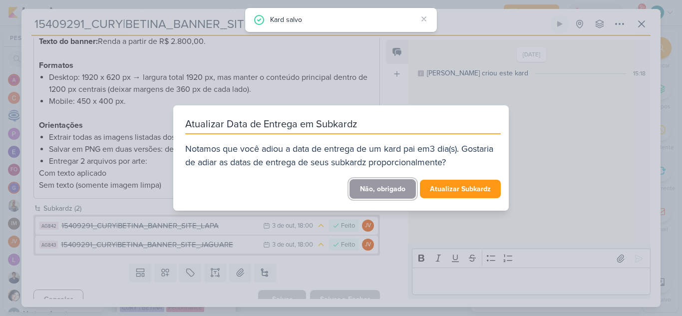
click at [396, 191] on button "Não, obrigado" at bounding box center [383, 188] width 66 height 19
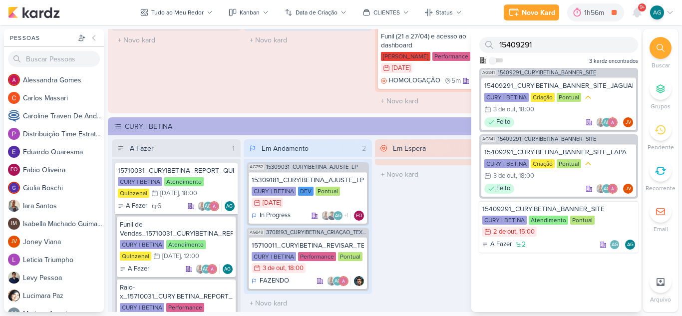
click at [574, 70] on span "15409291_CURY|BETINA_BANNER_SITE" at bounding box center [547, 72] width 98 height 5
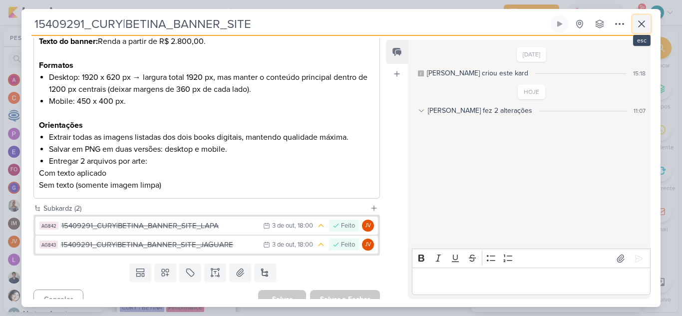
click at [643, 25] on icon at bounding box center [642, 24] width 6 height 6
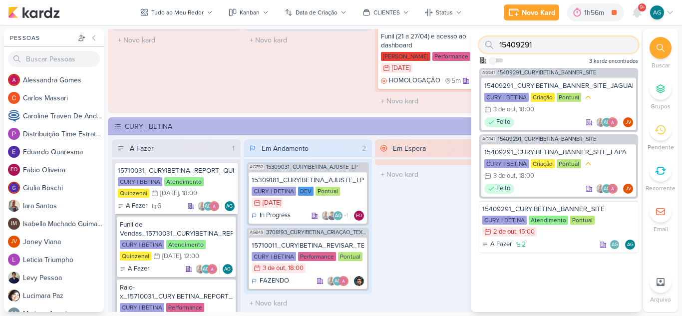
click at [535, 47] on input "15409291" at bounding box center [558, 45] width 159 height 16
drag, startPoint x: 539, startPoint y: 44, endPoint x: 483, endPoint y: 40, distance: 56.0
click at [483, 40] on div "15409291" at bounding box center [558, 45] width 159 height 16
paste input "71001"
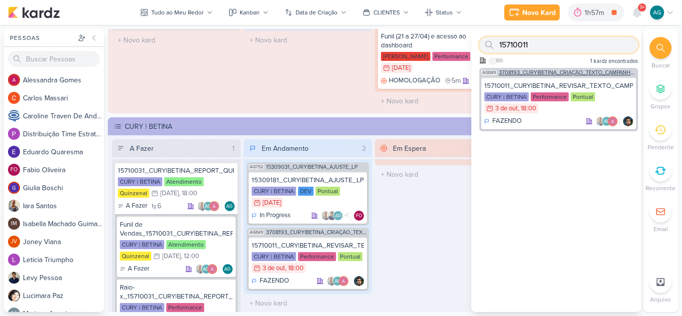
type input "15710011"
click at [606, 73] on span "3708193_CURY|BETINA_CRIAÇÃO_TEXTO_CAMPANHA_GOOGLE" at bounding box center [567, 72] width 137 height 5
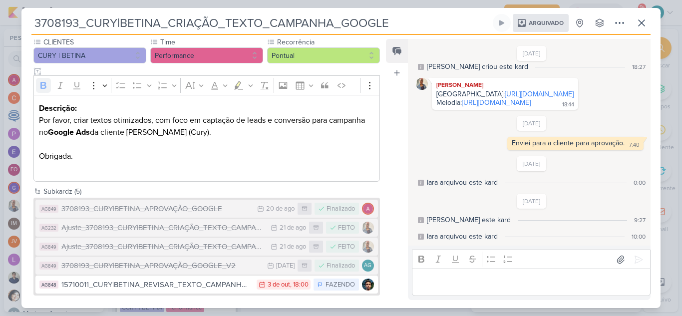
scroll to position [101, 0]
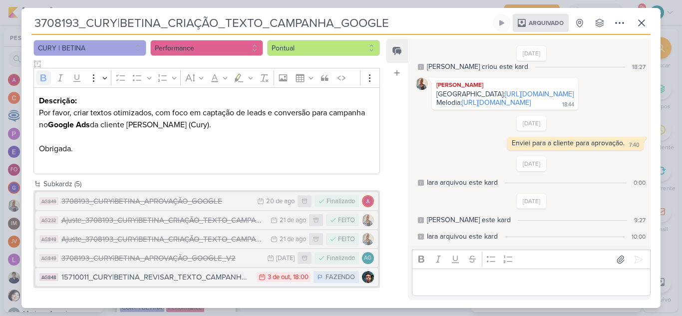
click at [198, 273] on div "15710011_CURY|BETINA_REVISAR_TEXTO_CAMPANHA_GOOGLE_LAPA" at bounding box center [156, 277] width 190 height 11
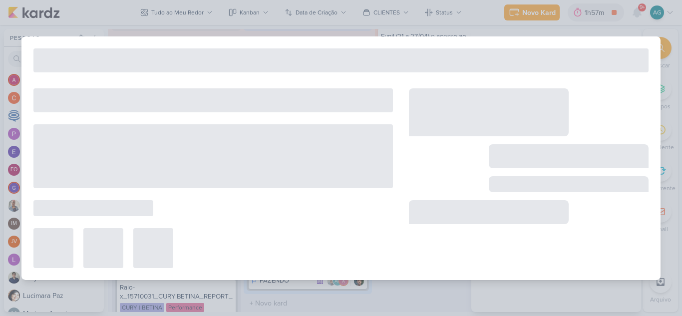
type input "15710011_CURY|BETINA_REVISAR_TEXTO_CAMPANHA_GOOGLE_LAPA"
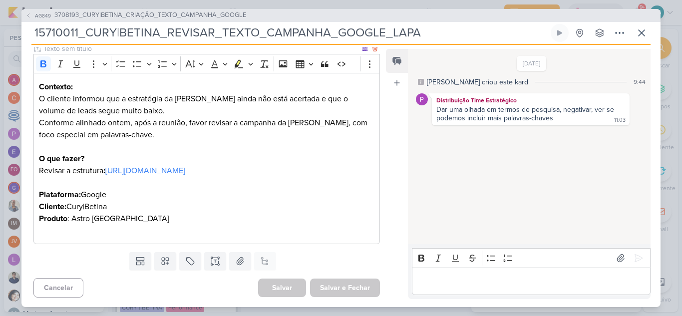
scroll to position [140, 0]
click at [639, 32] on icon at bounding box center [642, 33] width 12 height 12
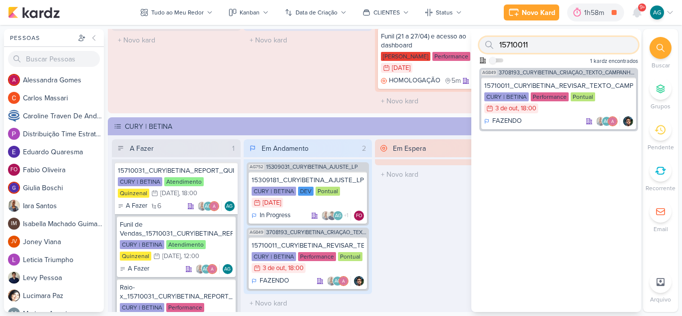
drag, startPoint x: 536, startPoint y: 42, endPoint x: 486, endPoint y: 41, distance: 50.4
click at [486, 41] on div "15710011" at bounding box center [558, 45] width 159 height 16
paste input "371003"
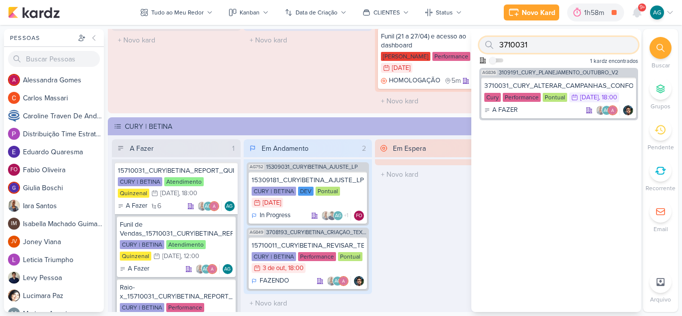
drag, startPoint x: 543, startPoint y: 45, endPoint x: 483, endPoint y: 42, distance: 60.5
click at [483, 42] on div "3710031" at bounding box center [558, 45] width 159 height 16
paste input "3"
type input "3710033"
click at [591, 71] on span "3110031_CURY_CAMPANHA_CONTRATAÇÃO_RJ_KARDZ_MAE" at bounding box center [567, 72] width 137 height 5
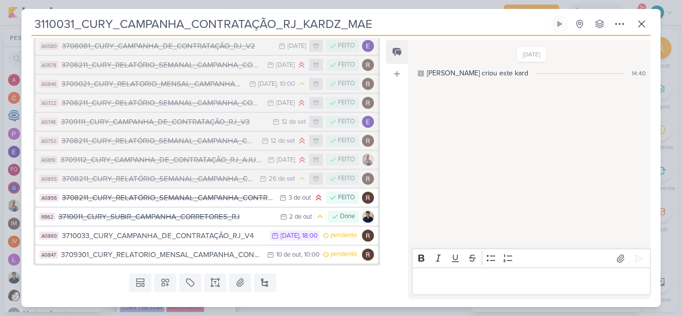
scroll to position [237, 0]
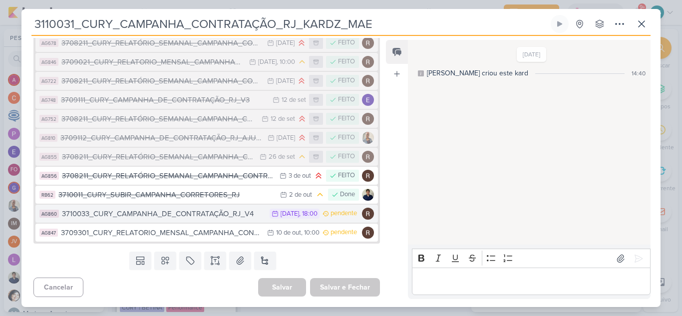
click at [205, 215] on div "3710033_CURY_CAMPANHA_DE_CONTRATAÇÃO_RJ_V4" at bounding box center [163, 213] width 203 height 11
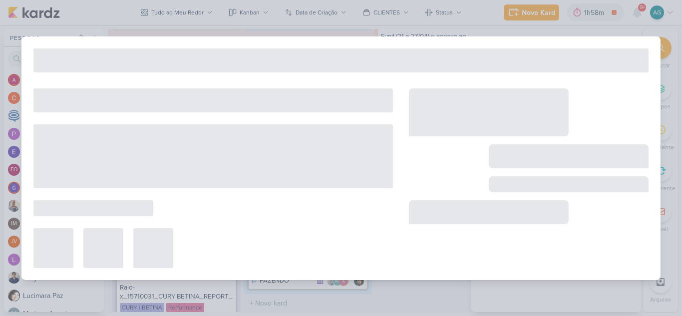
type input "3710033_CURY_CAMPANHA_DE_CONTRATAÇÃO_RJ_V4"
type input "[DATE] 18:00"
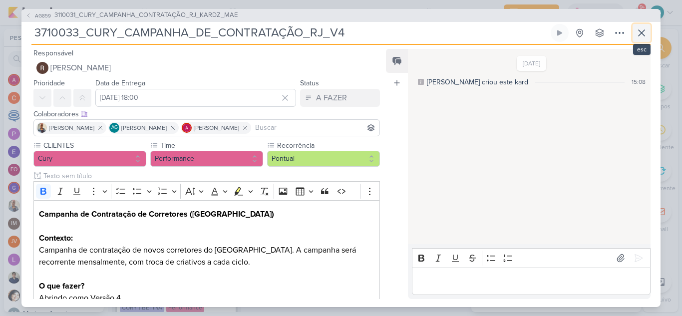
click at [646, 32] on icon at bounding box center [642, 33] width 12 height 12
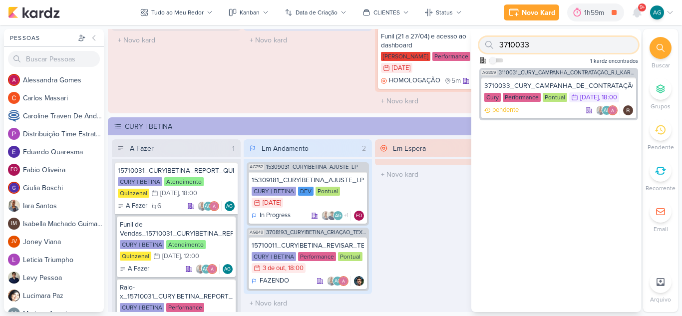
drag, startPoint x: 492, startPoint y: 46, endPoint x: 480, endPoint y: 46, distance: 11.5
click at [480, 46] on div "3710033" at bounding box center [558, 45] width 159 height 16
paste input "250037"
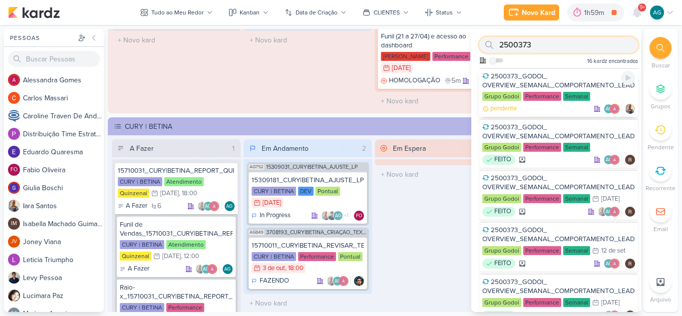
type input "2500373"
click at [530, 81] on div "2500373_GODOI_ OVERVIEW_SEMANAL_COMPORTAMENTO_LEADS" at bounding box center [558, 81] width 153 height 18
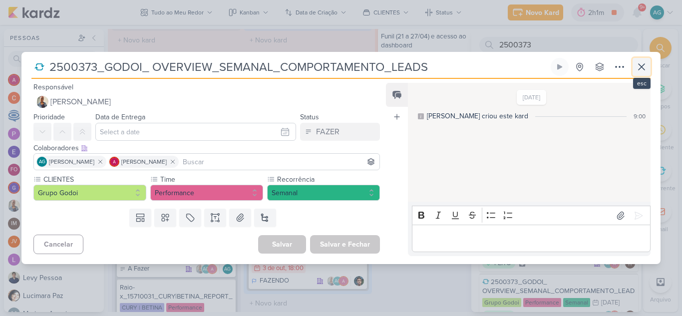
click at [639, 68] on icon at bounding box center [642, 67] width 12 height 12
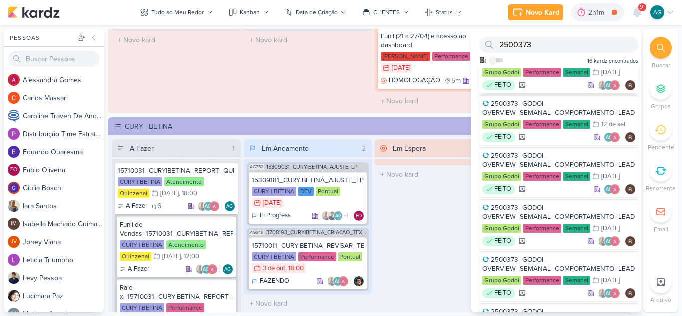
scroll to position [150, 0]
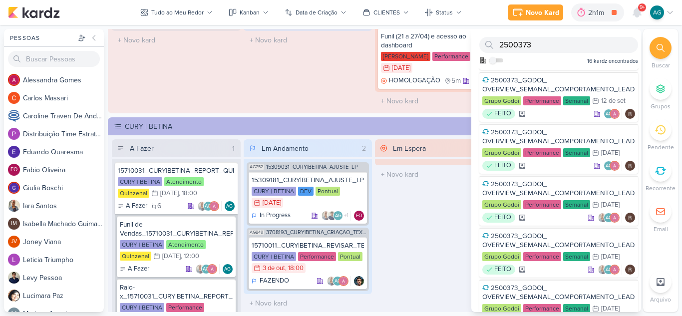
click at [660, 172] on icon at bounding box center [660, 170] width 11 height 11
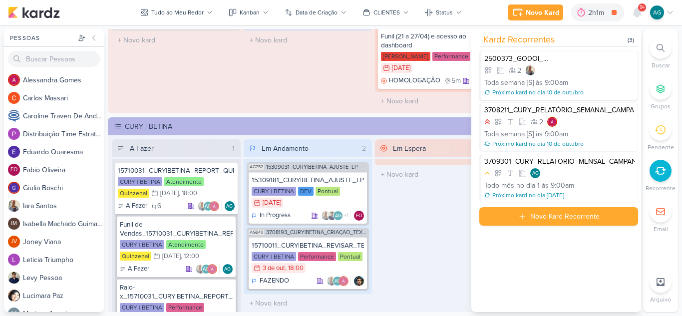
click at [564, 69] on div "2" at bounding box center [559, 70] width 150 height 10
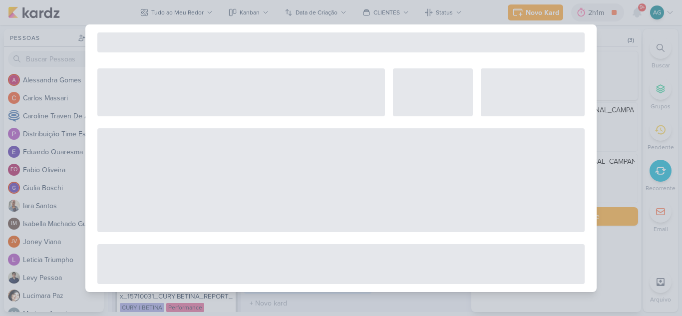
select select "12"
select select "week"
select select "9"
select select "America/Sao_Paulo"
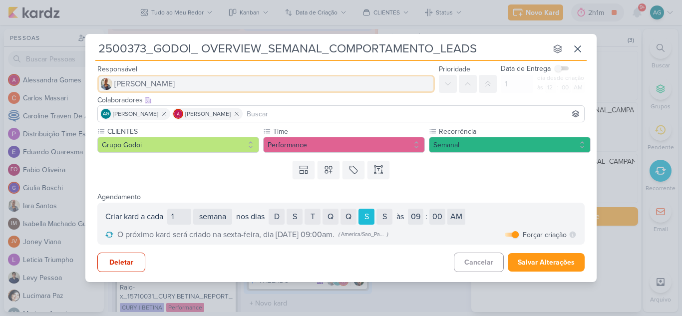
click at [189, 88] on button "[PERSON_NAME]" at bounding box center [266, 84] width 338 height 18
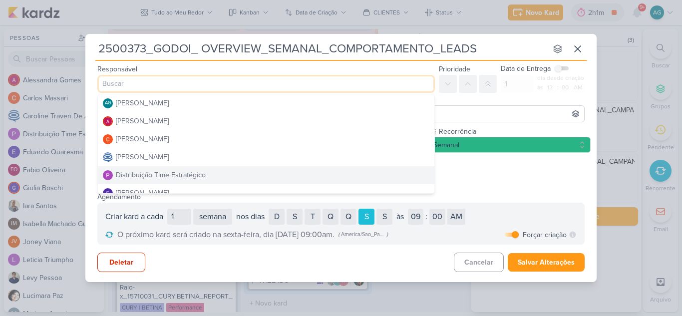
click at [183, 173] on div "Distribuição Time Estratégico" at bounding box center [161, 175] width 90 height 10
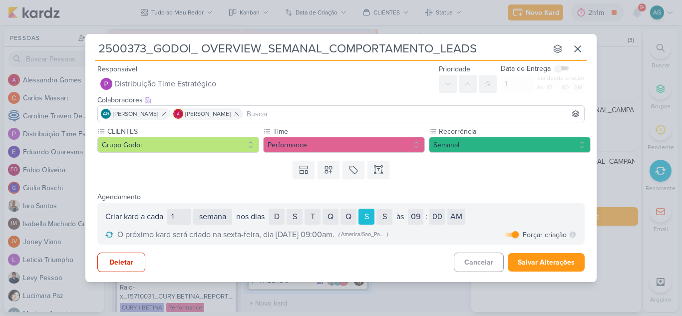
click at [301, 116] on input at bounding box center [414, 114] width 338 height 12
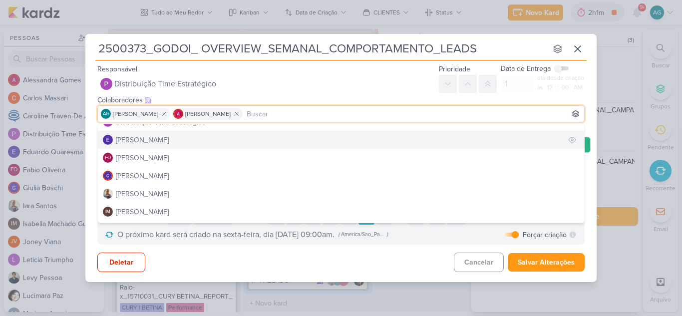
scroll to position [100, 0]
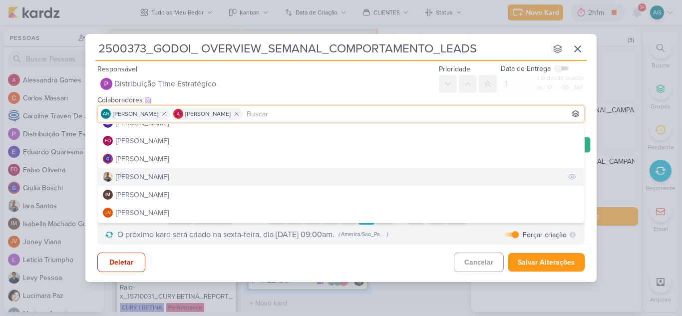
click at [158, 184] on button "[PERSON_NAME]" at bounding box center [341, 177] width 486 height 18
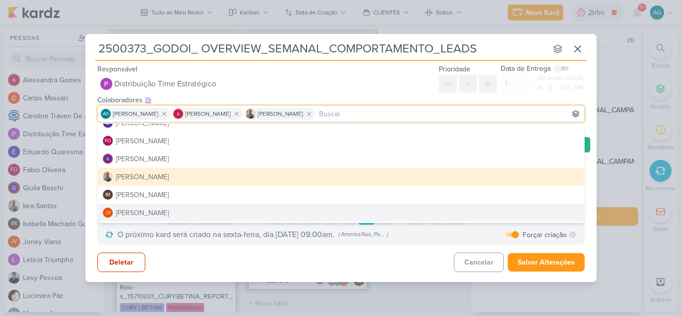
click at [378, 273] on div "Deletar Cancelar Salvar Alterações" at bounding box center [340, 259] width 511 height 29
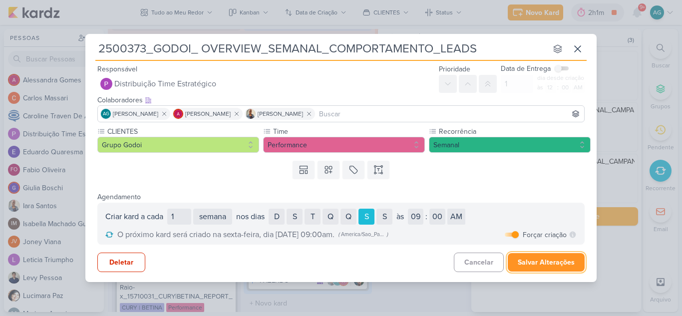
click at [554, 263] on button "Salvar Alterações" at bounding box center [546, 262] width 77 height 18
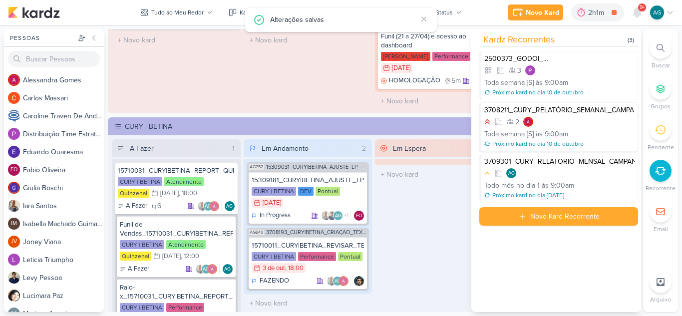
click at [588, 122] on div "2" at bounding box center [559, 122] width 150 height 10
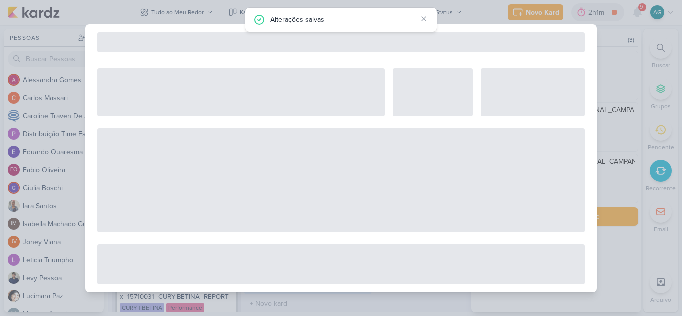
select select "12"
select select "week"
select select "9"
select select "America/Sao_Paulo"
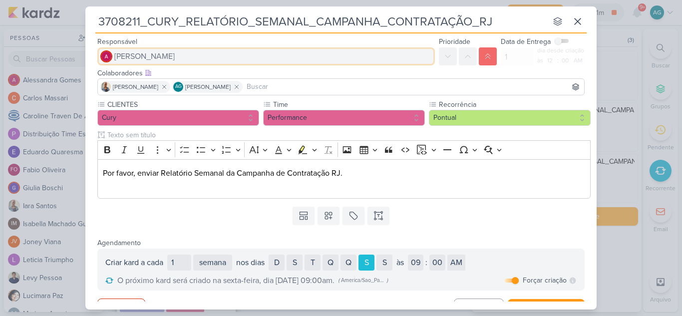
click at [181, 54] on button "[PERSON_NAME]" at bounding box center [266, 56] width 338 height 18
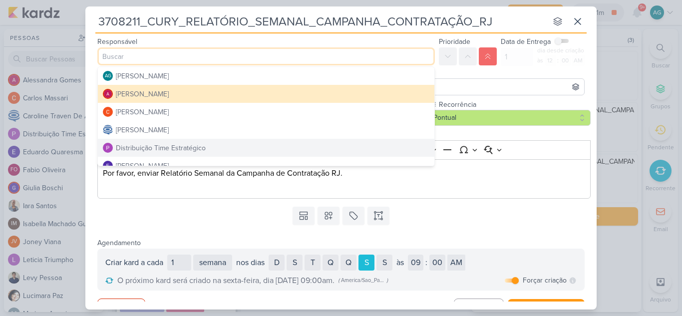
click at [174, 145] on div "Distribuição Time Estratégico" at bounding box center [161, 148] width 90 height 10
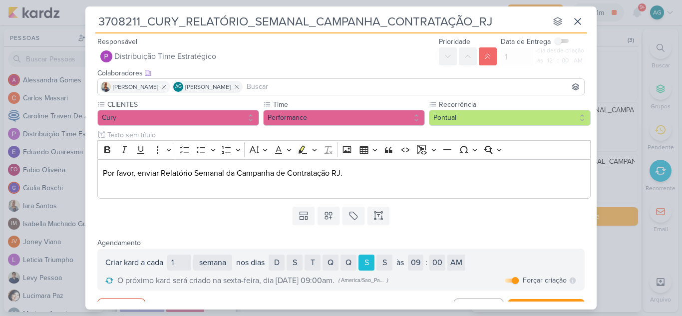
click at [280, 86] on input at bounding box center [414, 87] width 338 height 12
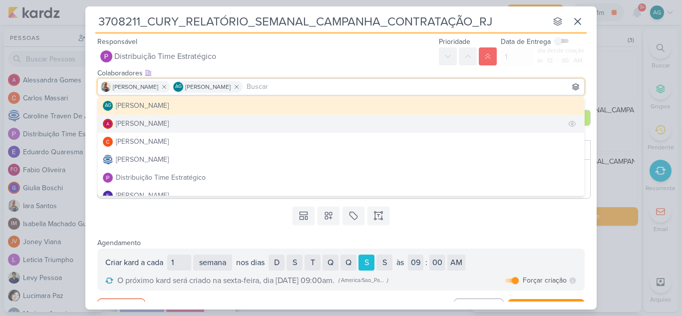
click at [169, 121] on div "[PERSON_NAME]" at bounding box center [142, 123] width 53 height 10
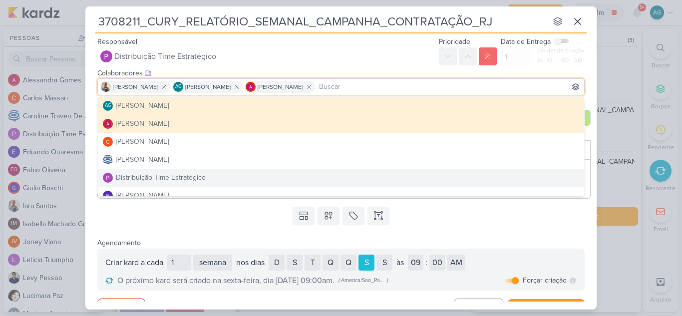
click at [234, 234] on div "Responsável Distribuição Time Estratégico AG [PERSON_NAME] [PERSON_NAME] [PERSO…" at bounding box center [340, 168] width 511 height 266
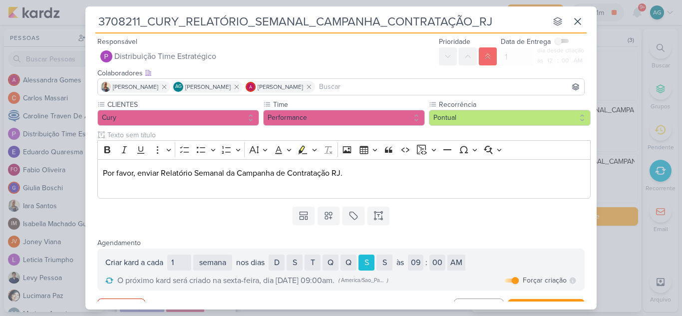
scroll to position [18, 0]
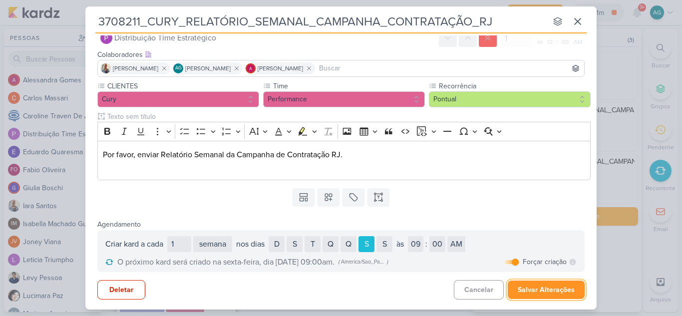
click at [554, 293] on button "Salvar Alterações" at bounding box center [546, 290] width 77 height 18
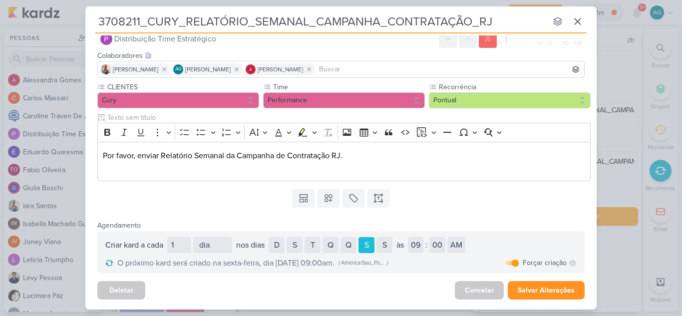
scroll to position [0, 0]
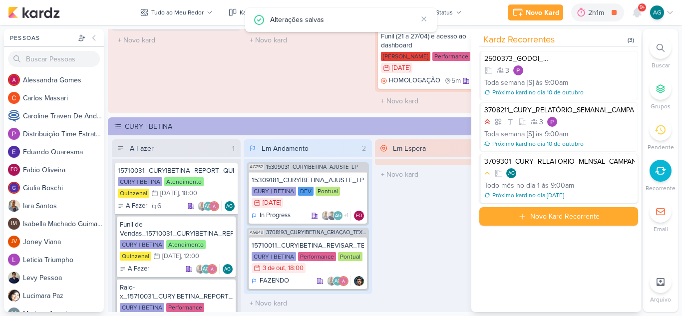
click at [555, 167] on div "3709301_CURY_RELATORIO_MENSAL_CAMPANHA_CONTRATAÇÃO_RJ AG Todo mês no dia 1 às 9…" at bounding box center [558, 178] width 159 height 49
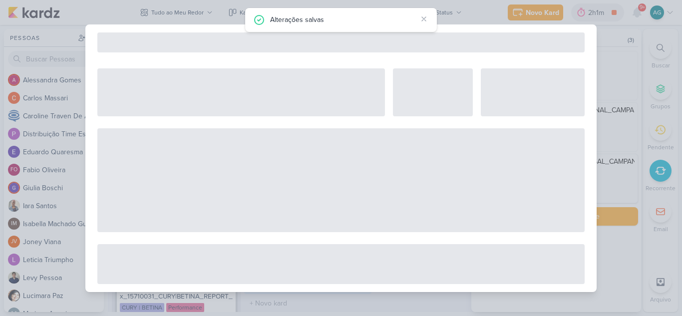
select select "12"
select select "month"
select select "9"
select select "America/Sao_Paulo"
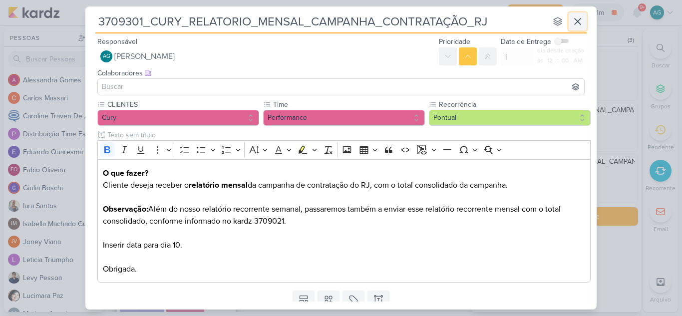
click at [580, 19] on icon at bounding box center [578, 21] width 6 height 6
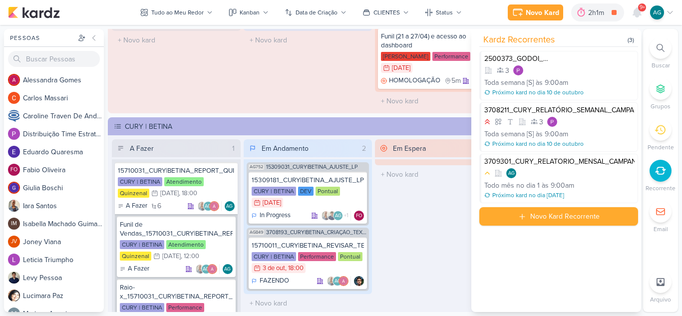
click at [290, 96] on div "Em Andamento 0 O título do kard deve ter menos que 100 caracteres" at bounding box center [308, 57] width 129 height 105
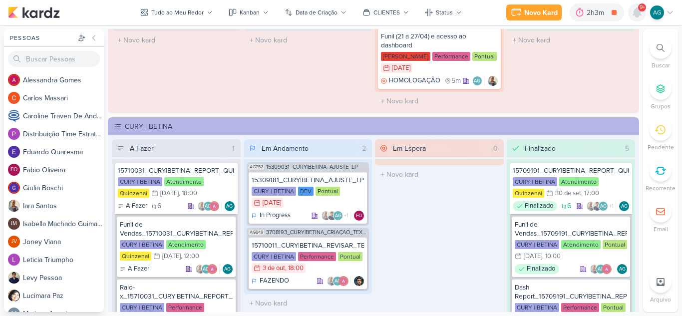
click at [636, 17] on icon at bounding box center [637, 12] width 12 height 12
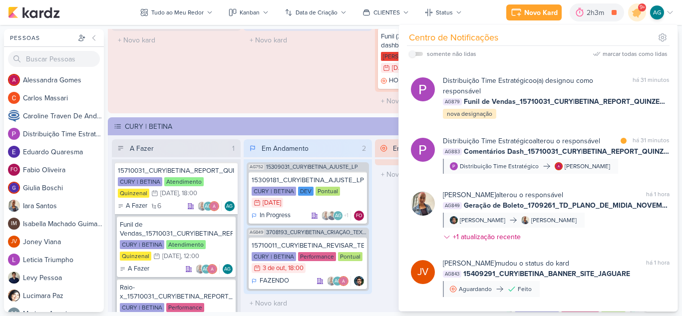
scroll to position [814, 0]
click at [321, 86] on div "Em Andamento 0 O título do kard deve ter menos que 100 caracteres" at bounding box center [308, 57] width 129 height 105
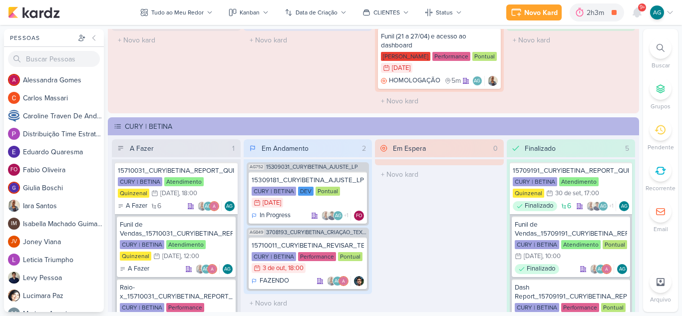
click at [659, 44] on icon at bounding box center [661, 48] width 8 height 8
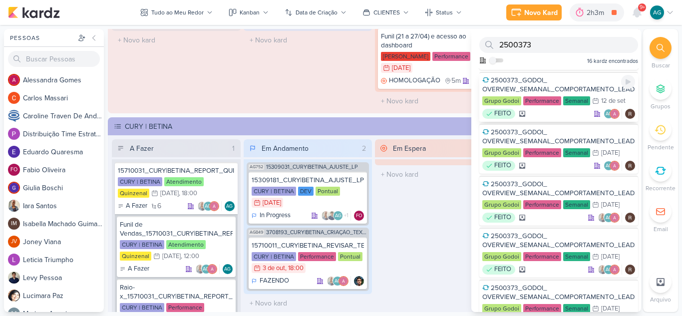
click at [564, 87] on div "2500373_GODOI_ OVERVIEW_SEMANAL_COMPORTAMENTO_LEADS" at bounding box center [558, 85] width 153 height 18
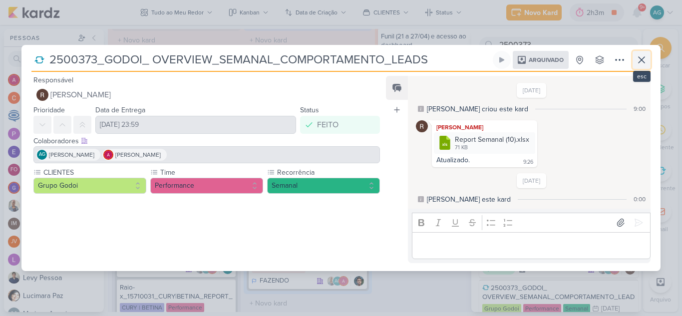
click at [637, 58] on icon at bounding box center [642, 60] width 12 height 12
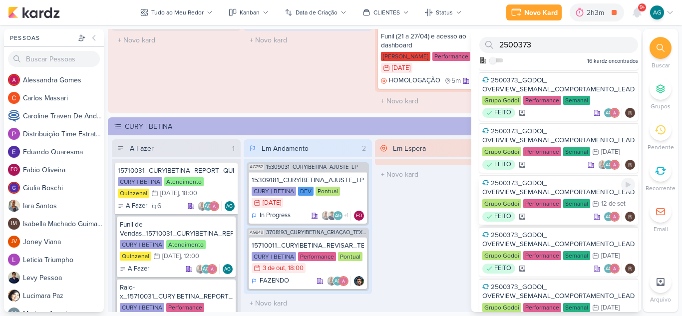
scroll to position [0, 0]
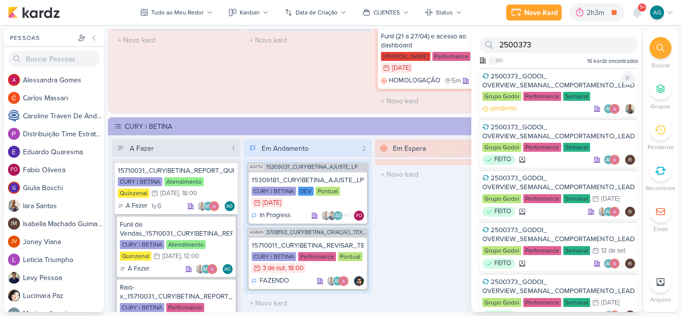
click at [556, 75] on div "2500373_GODOI_ OVERVIEW_SEMANAL_COMPORTAMENTO_LEADS" at bounding box center [558, 81] width 153 height 18
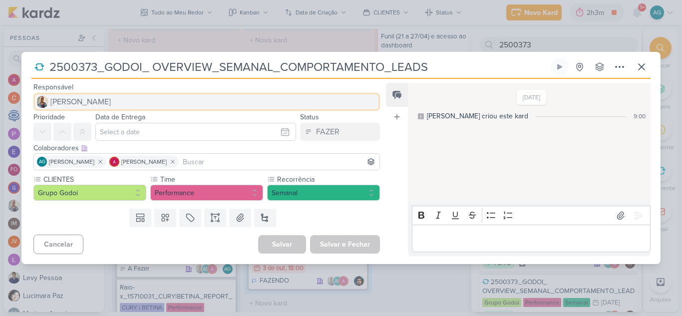
click at [84, 99] on span "[PERSON_NAME]" at bounding box center [80, 102] width 60 height 12
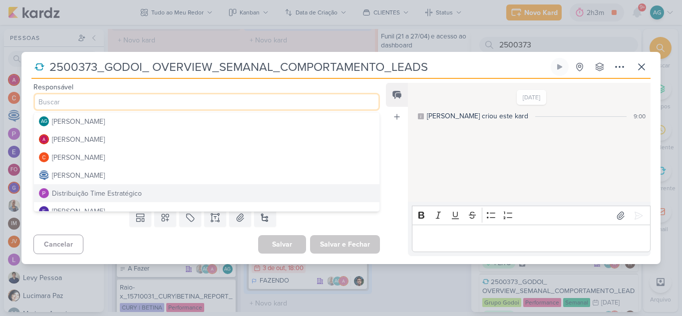
click at [115, 191] on div "Distribuição Time Estratégico" at bounding box center [97, 193] width 90 height 10
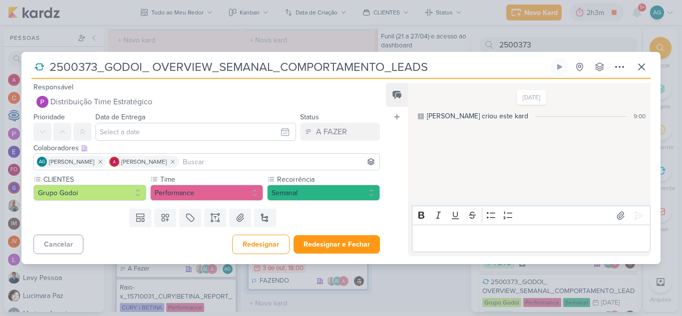
click at [226, 162] on input at bounding box center [279, 162] width 197 height 12
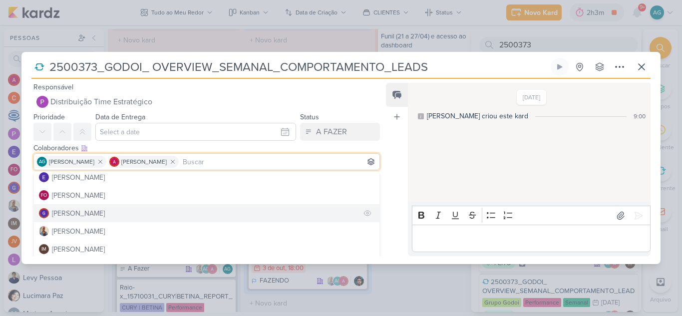
scroll to position [100, 0]
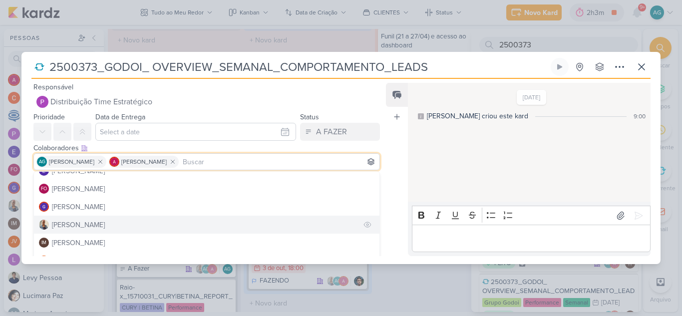
click at [110, 225] on button "[PERSON_NAME]" at bounding box center [207, 225] width 346 height 18
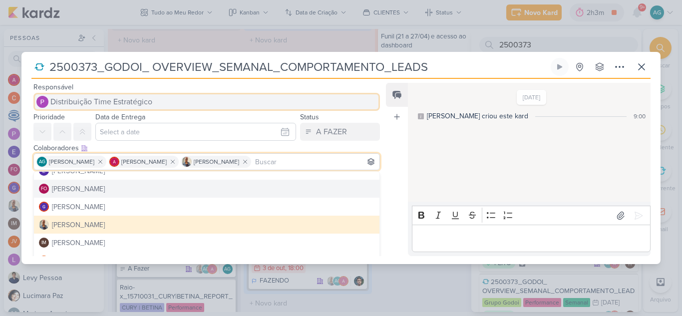
click at [375, 107] on button "Distribuição Time Estratégico" at bounding box center [206, 102] width 347 height 18
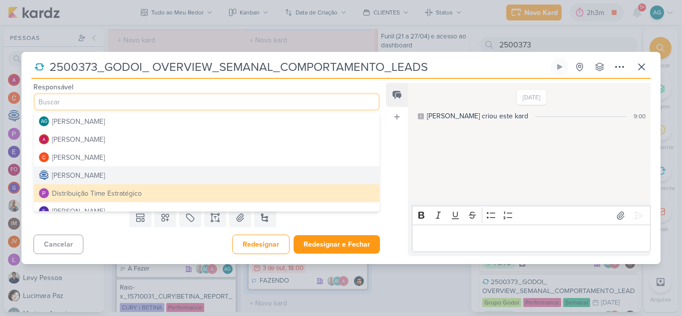
click at [401, 172] on div "Feed Atrelar email Solte o email para atrelar ao kard" at bounding box center [397, 169] width 22 height 173
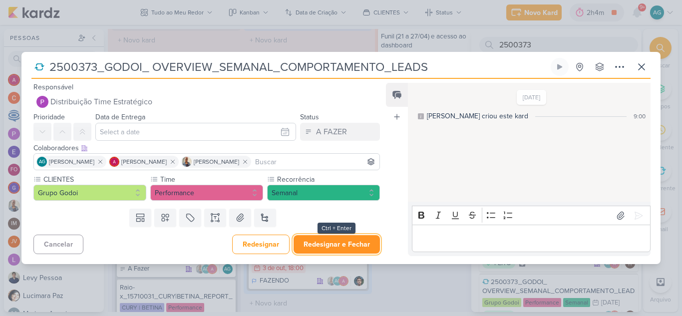
click at [349, 249] on button "Redesignar e Fechar" at bounding box center [337, 244] width 86 height 18
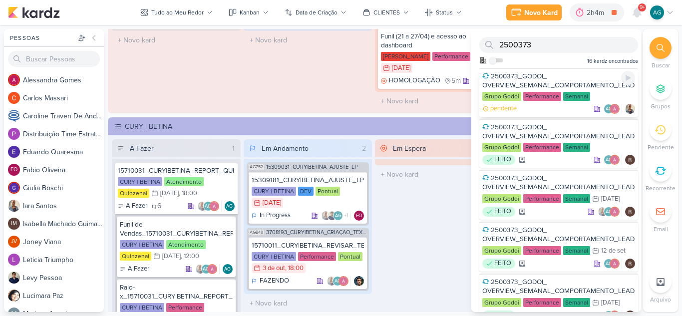
click at [542, 78] on div "2500373_GODOI_ OVERVIEW_SEMANAL_COMPORTAMENTO_LEADS" at bounding box center [558, 81] width 153 height 18
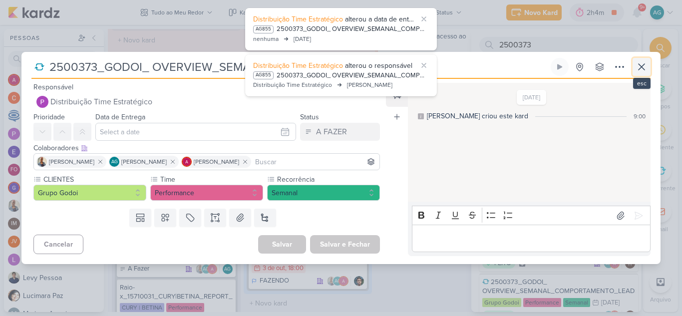
click at [637, 70] on icon at bounding box center [642, 67] width 12 height 12
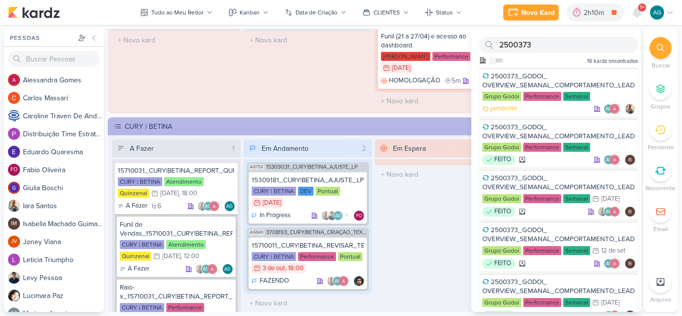
click at [274, 88] on div "Em Andamento 0 O título do kard deve ter menos que 100 caracteres" at bounding box center [308, 57] width 129 height 105
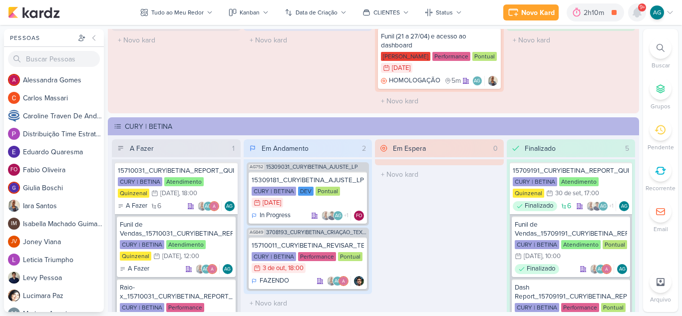
click at [637, 15] on icon at bounding box center [637, 12] width 8 height 9
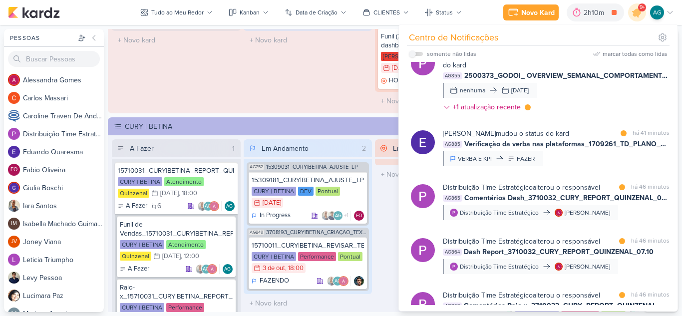
scroll to position [0, 0]
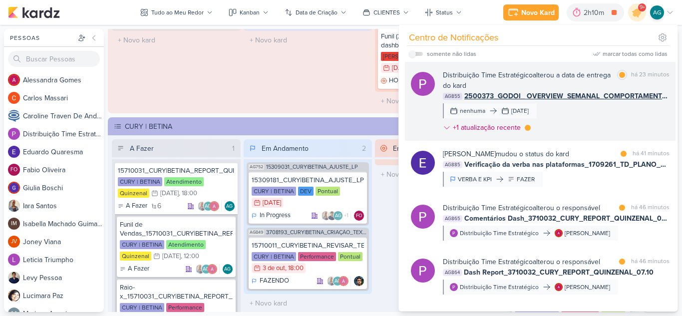
click at [582, 117] on div "Distribuição Time Estratégico alterou a data de entrega do kard marcar como lid…" at bounding box center [556, 103] width 227 height 67
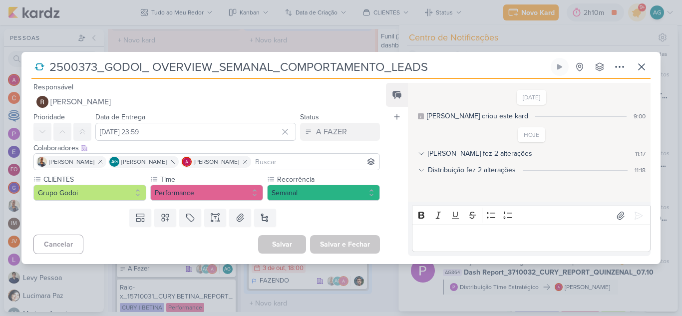
click at [422, 154] on icon at bounding box center [421, 153] width 7 height 7
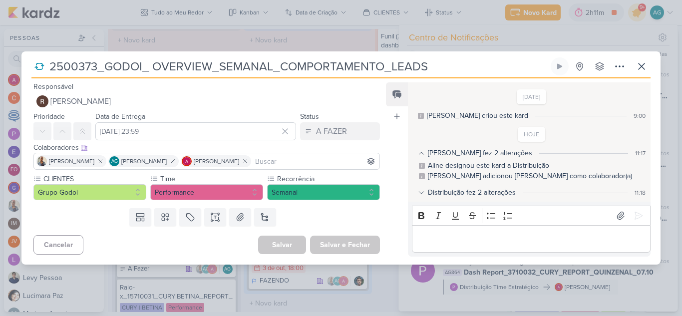
click at [419, 192] on icon at bounding box center [421, 193] width 4 height 2
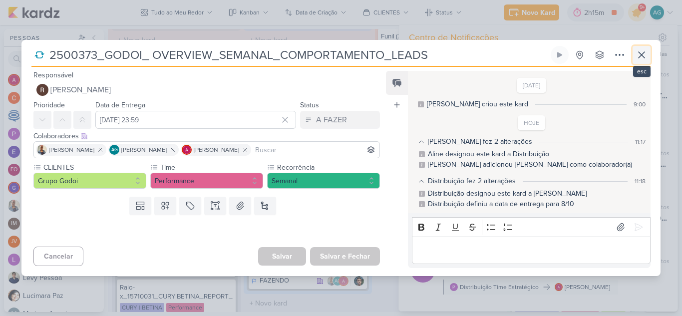
click at [646, 54] on icon at bounding box center [642, 55] width 12 height 12
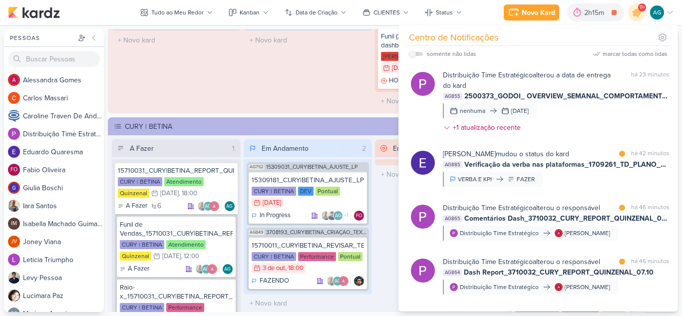
click at [310, 89] on div "Em Andamento 0 O título do kard deve ter menos que 100 caracteres" at bounding box center [308, 57] width 129 height 105
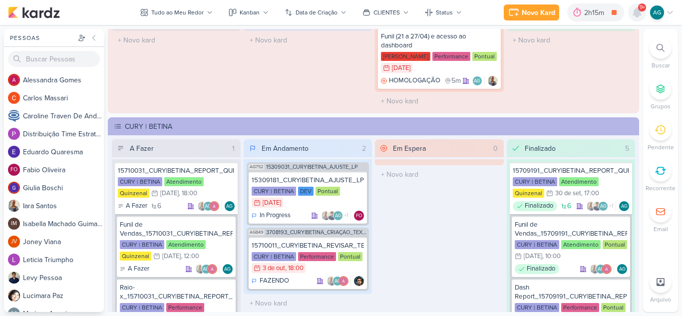
click at [635, 14] on icon at bounding box center [637, 12] width 8 height 9
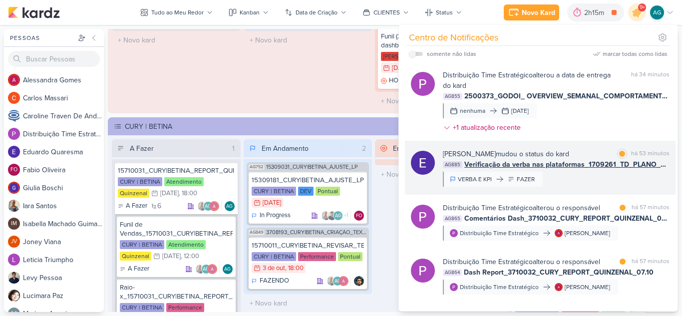
click at [590, 179] on div "[PERSON_NAME] mudou o status do kard marcar como lida há 53 minutos AG885 Verif…" at bounding box center [556, 168] width 227 height 38
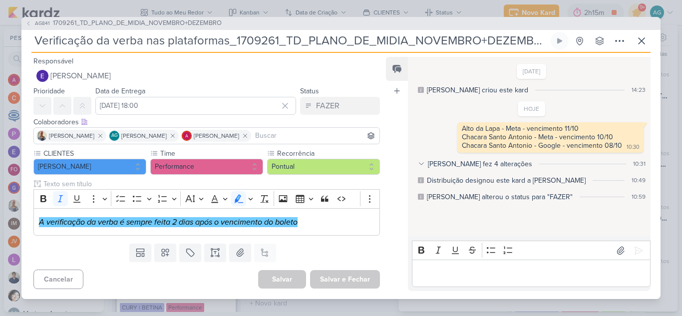
click at [423, 163] on icon at bounding box center [421, 163] width 7 height 7
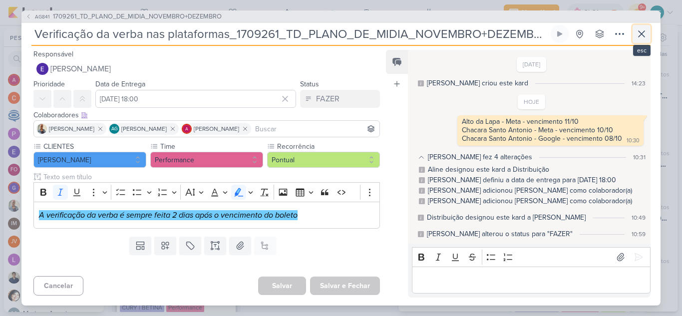
click at [648, 35] on button at bounding box center [642, 34] width 18 height 18
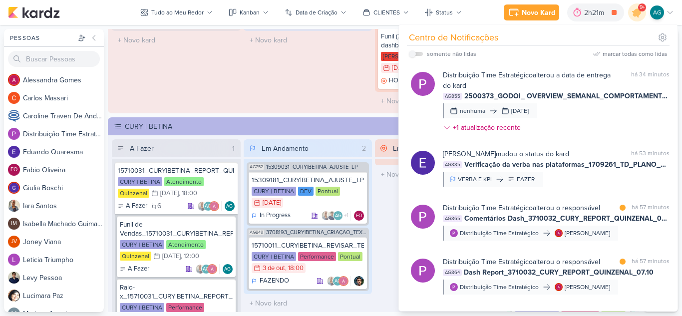
click at [328, 69] on div "Em Andamento 0 O título do kard deve ter menos que 100 caracteres" at bounding box center [308, 57] width 129 height 105
